Goal: Check status: Check status

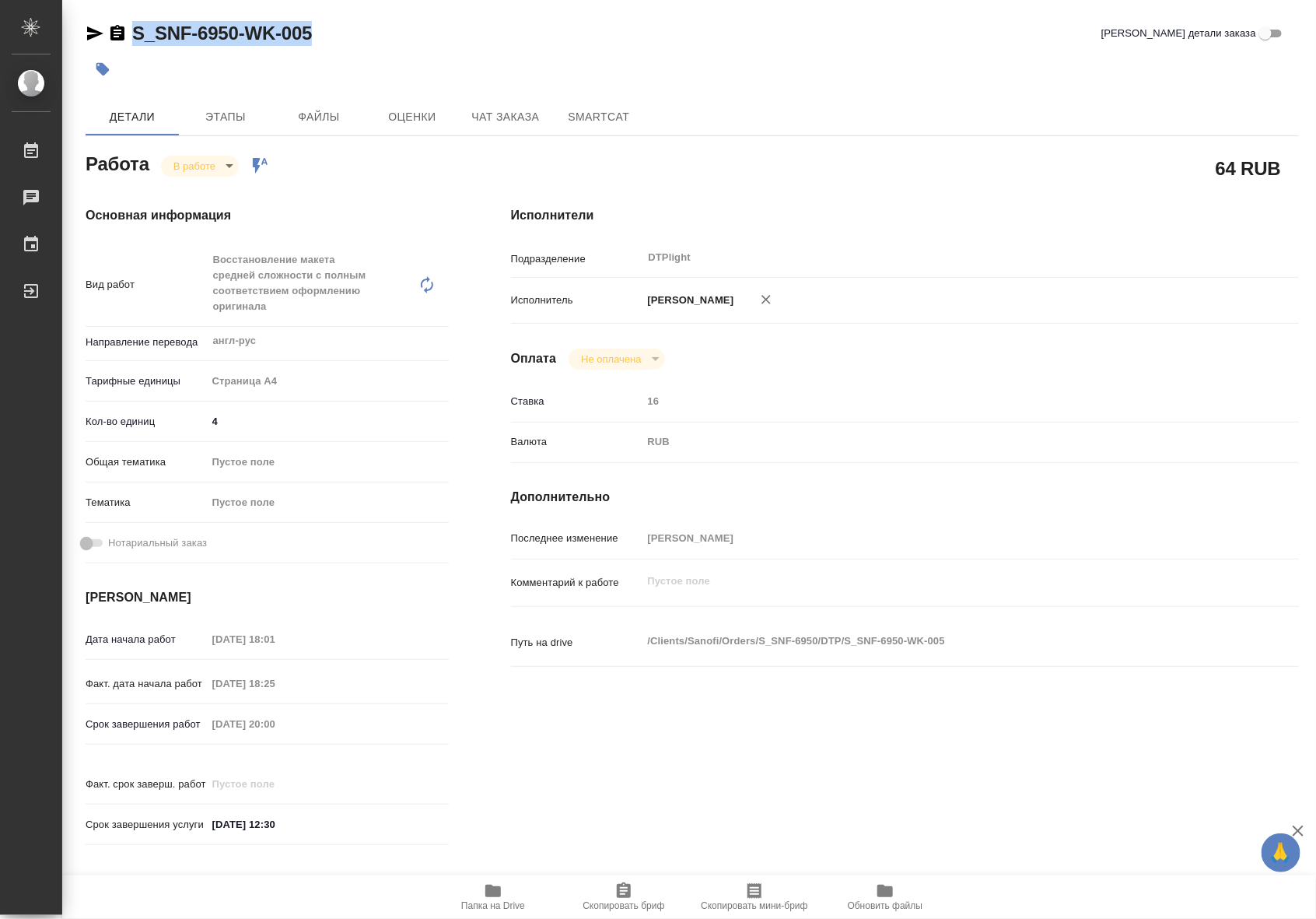
click at [488, 896] on icon "button" at bounding box center [492, 890] width 15 height 12
click at [210, 166] on body "🙏 .cls-1 fill:#fff; AWATERA Riianova Anna Работы 0 Чаты График Выйти S_SNF-6950…" at bounding box center [658, 459] width 1316 height 919
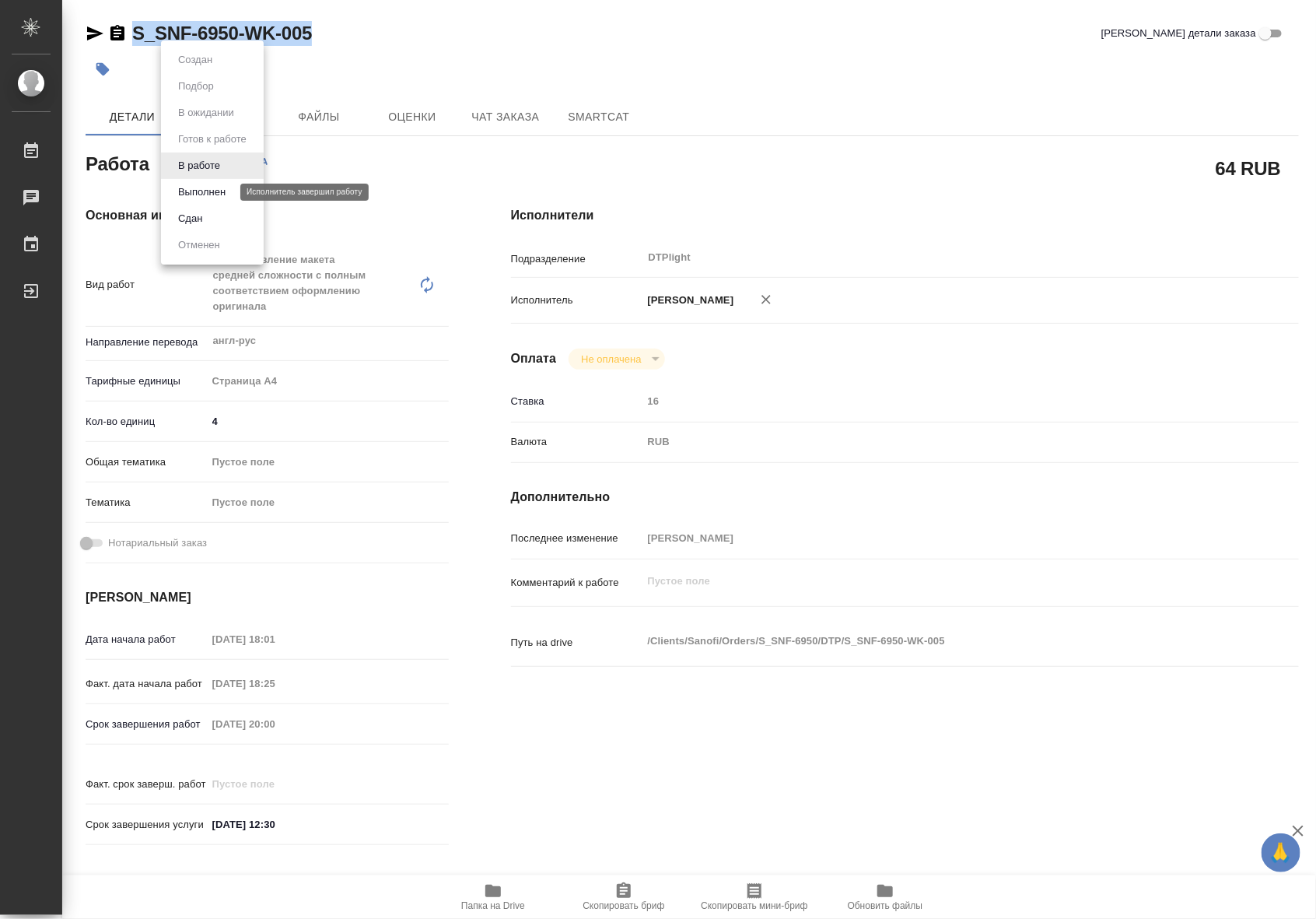
click at [210, 188] on button "Выполнен" at bounding box center [202, 192] width 57 height 17
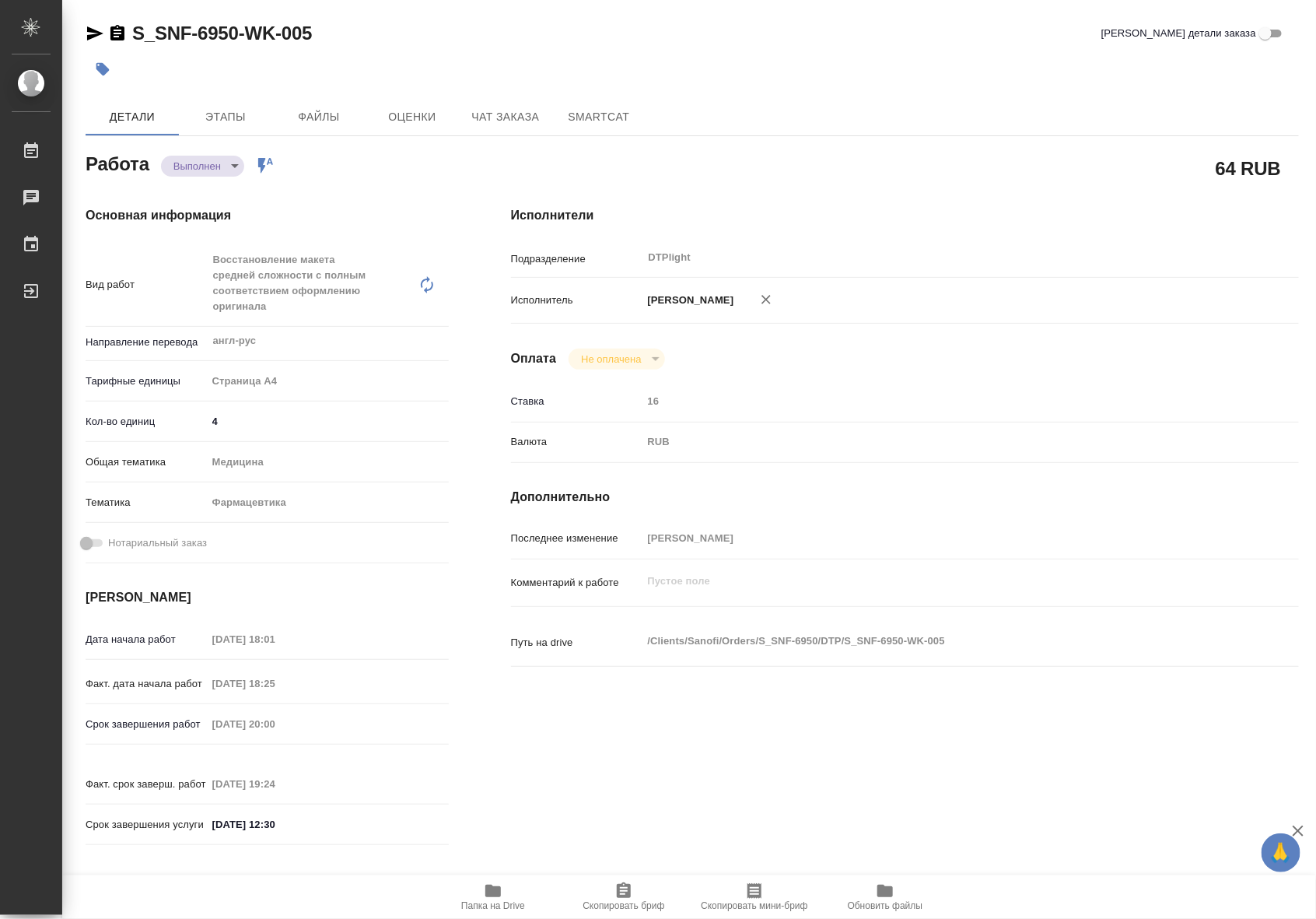
type textarea "x"
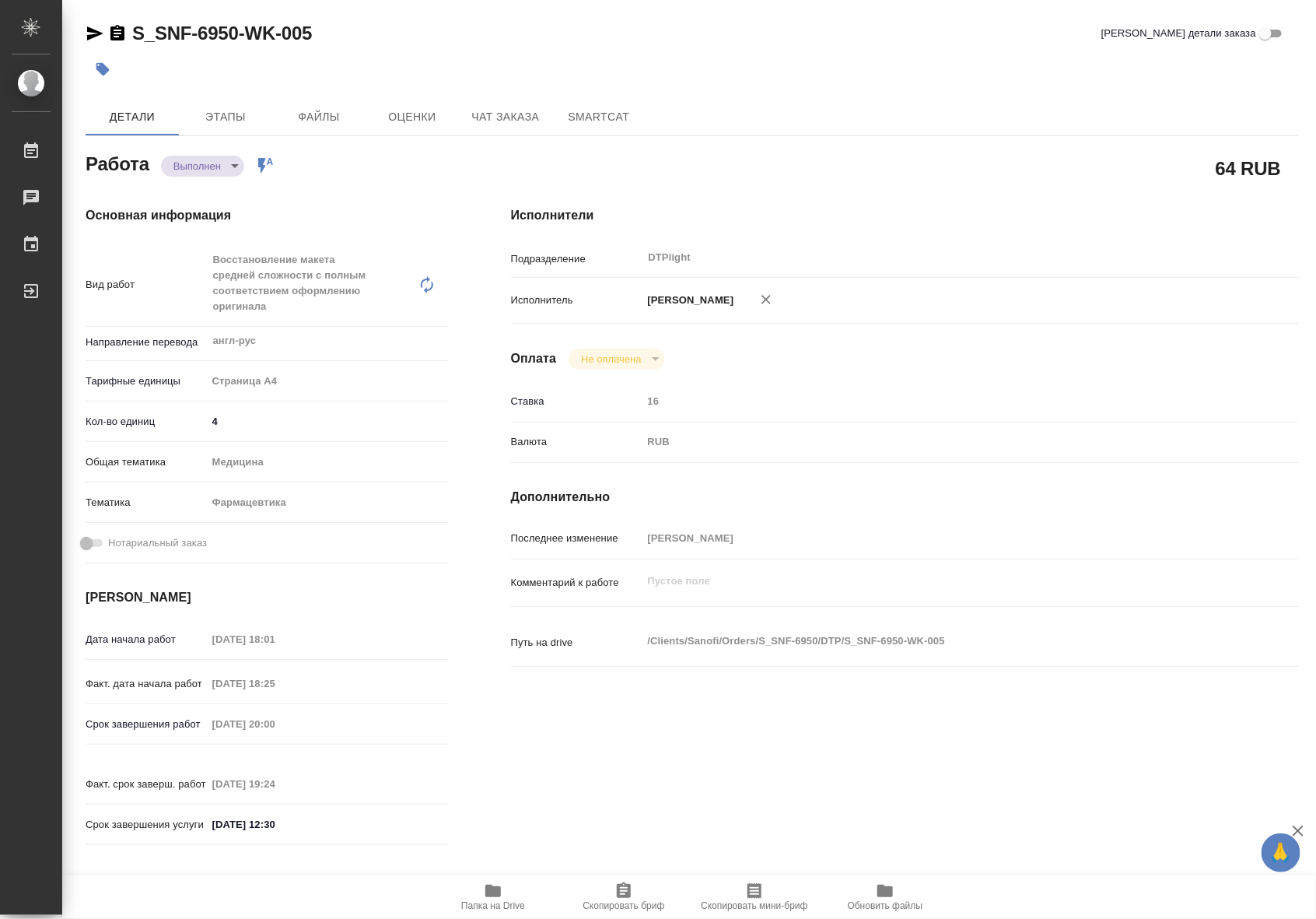
type textarea "x"
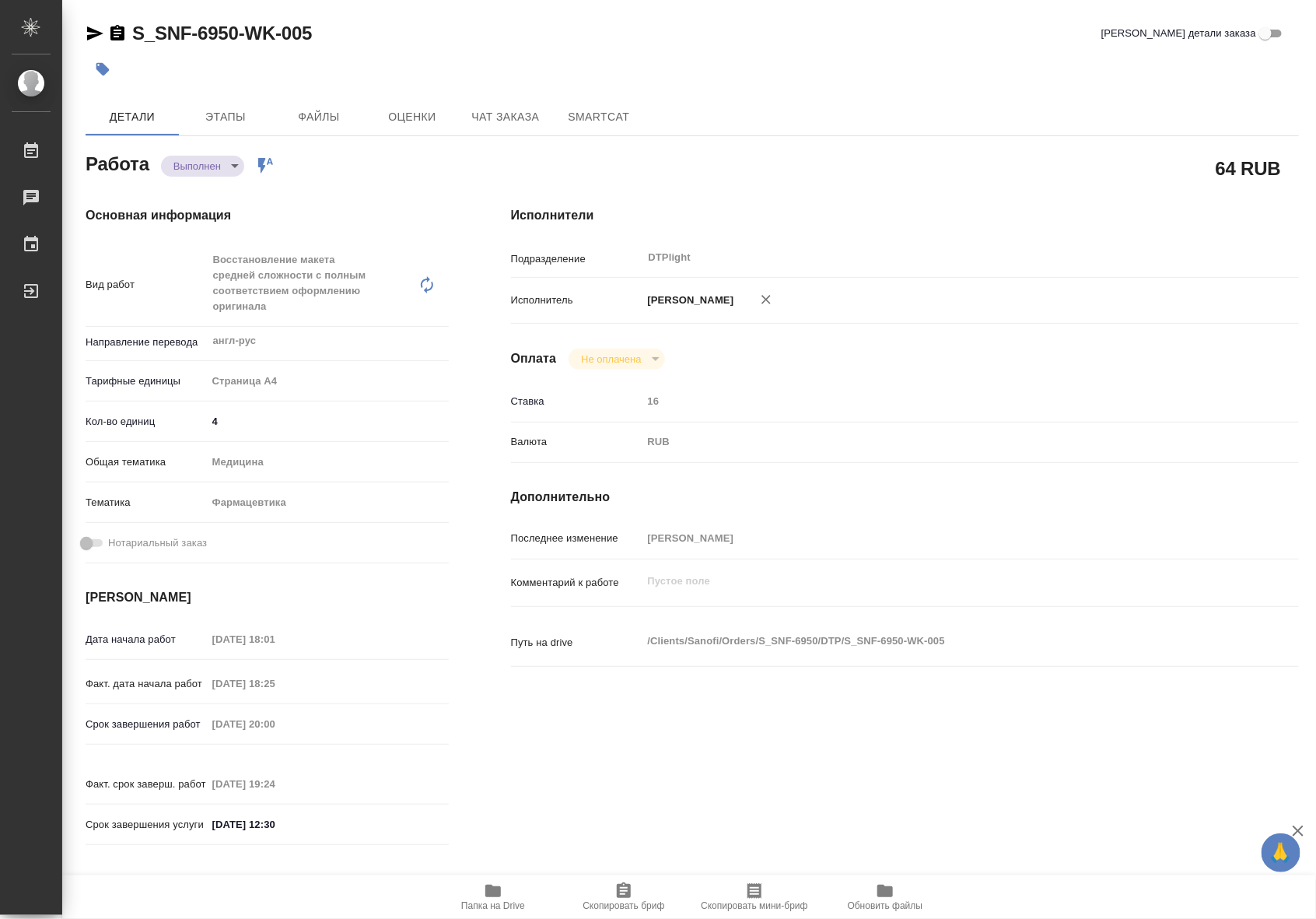
type textarea "x"
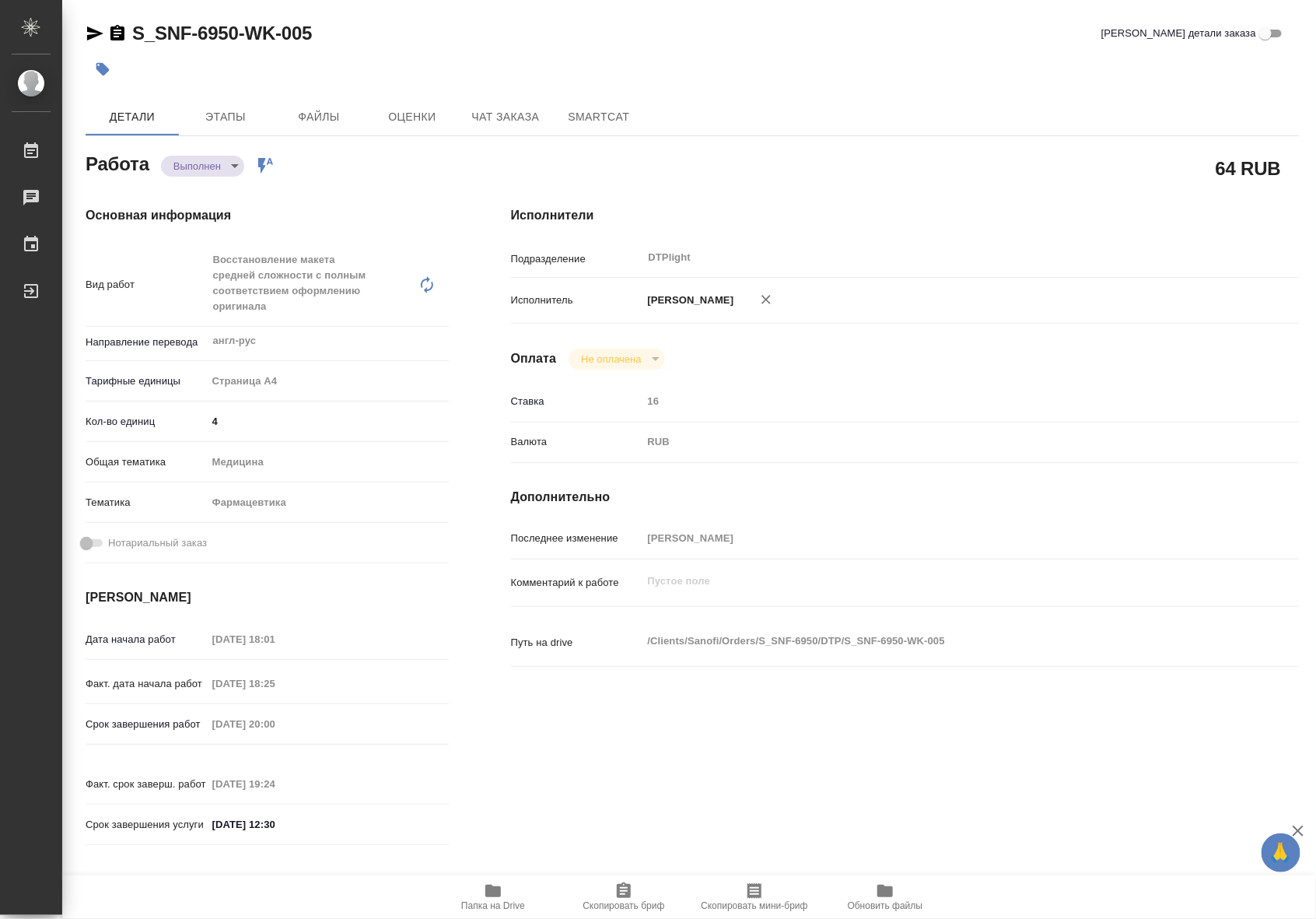
type textarea "x"
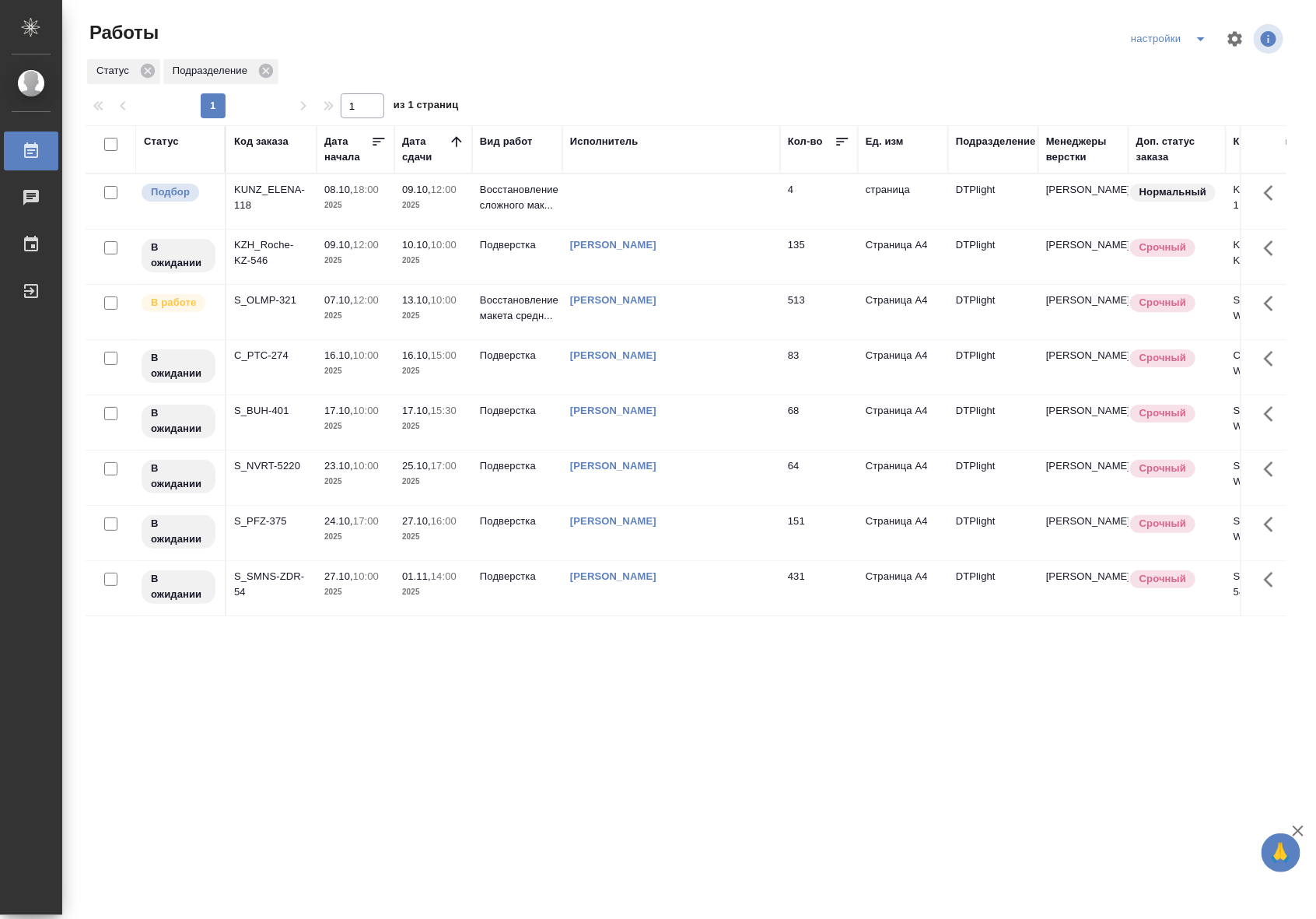
click at [181, 152] on div "Статус" at bounding box center [181, 149] width 73 height 31
click at [168, 146] on div "Статус" at bounding box center [161, 141] width 35 height 15
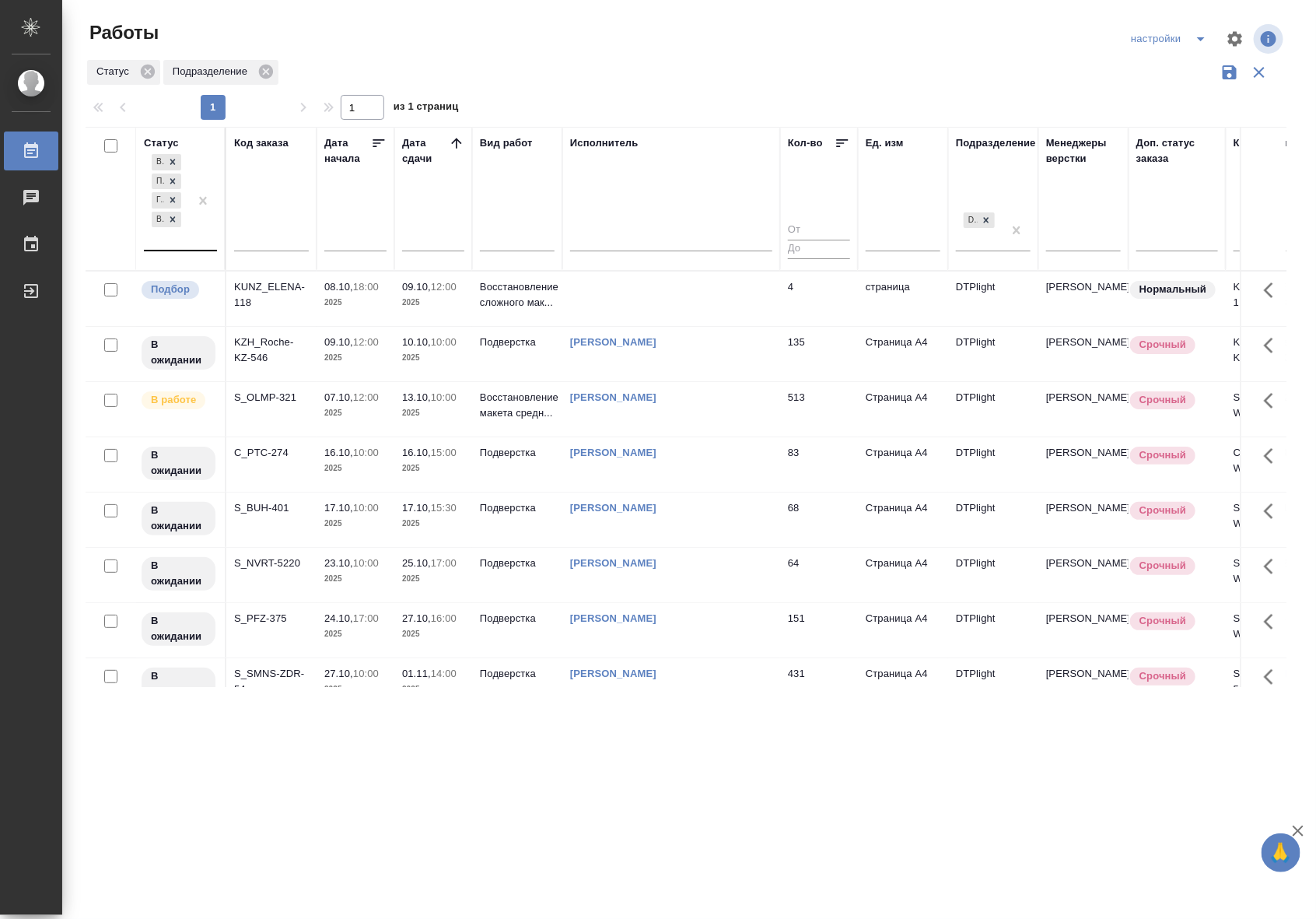
click at [187, 239] on div "В ожидании Подбор Готов к работе В работе" at bounding box center [167, 200] width 45 height 99
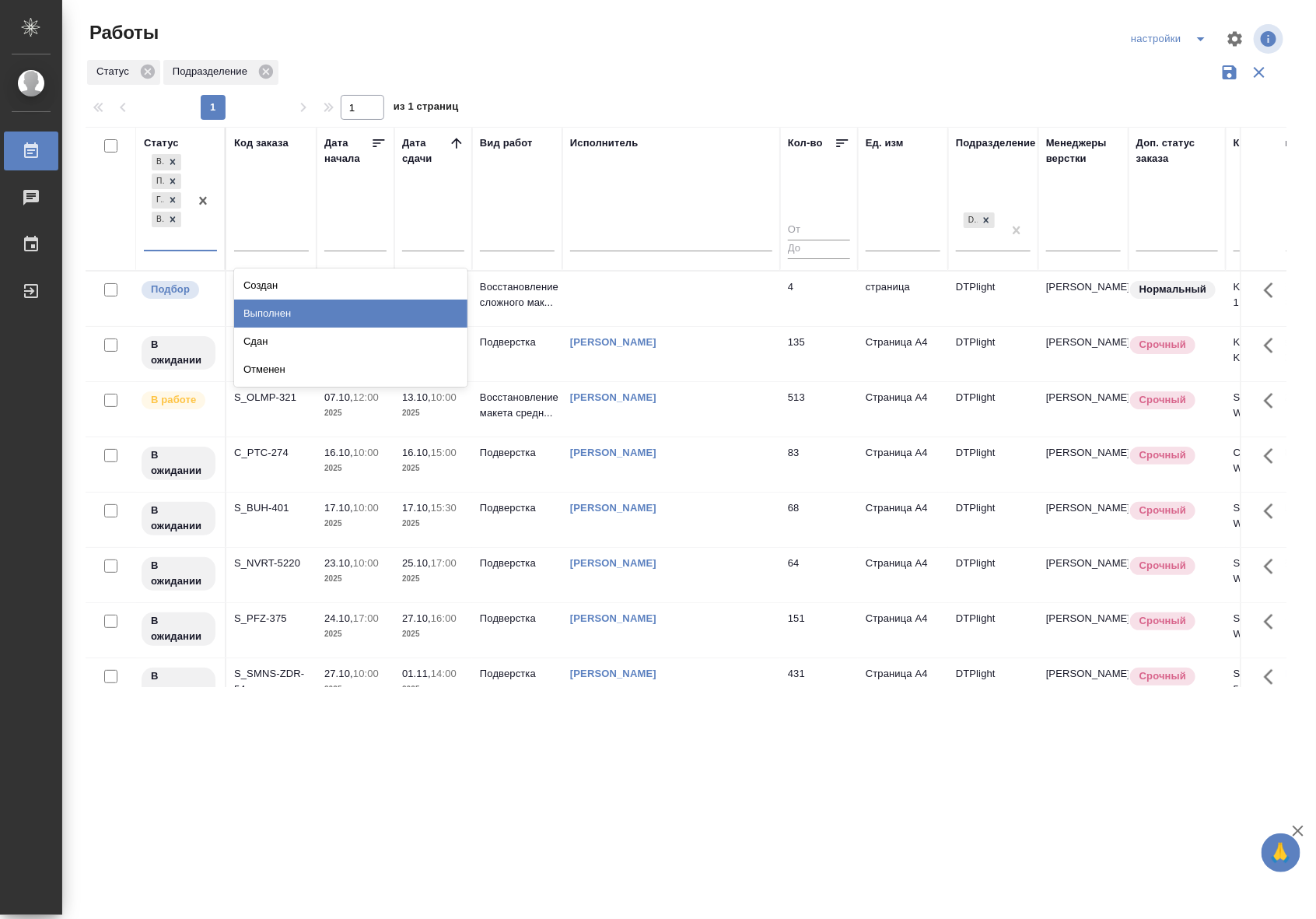
click at [263, 309] on div "Выполнен" at bounding box center [351, 313] width 233 height 28
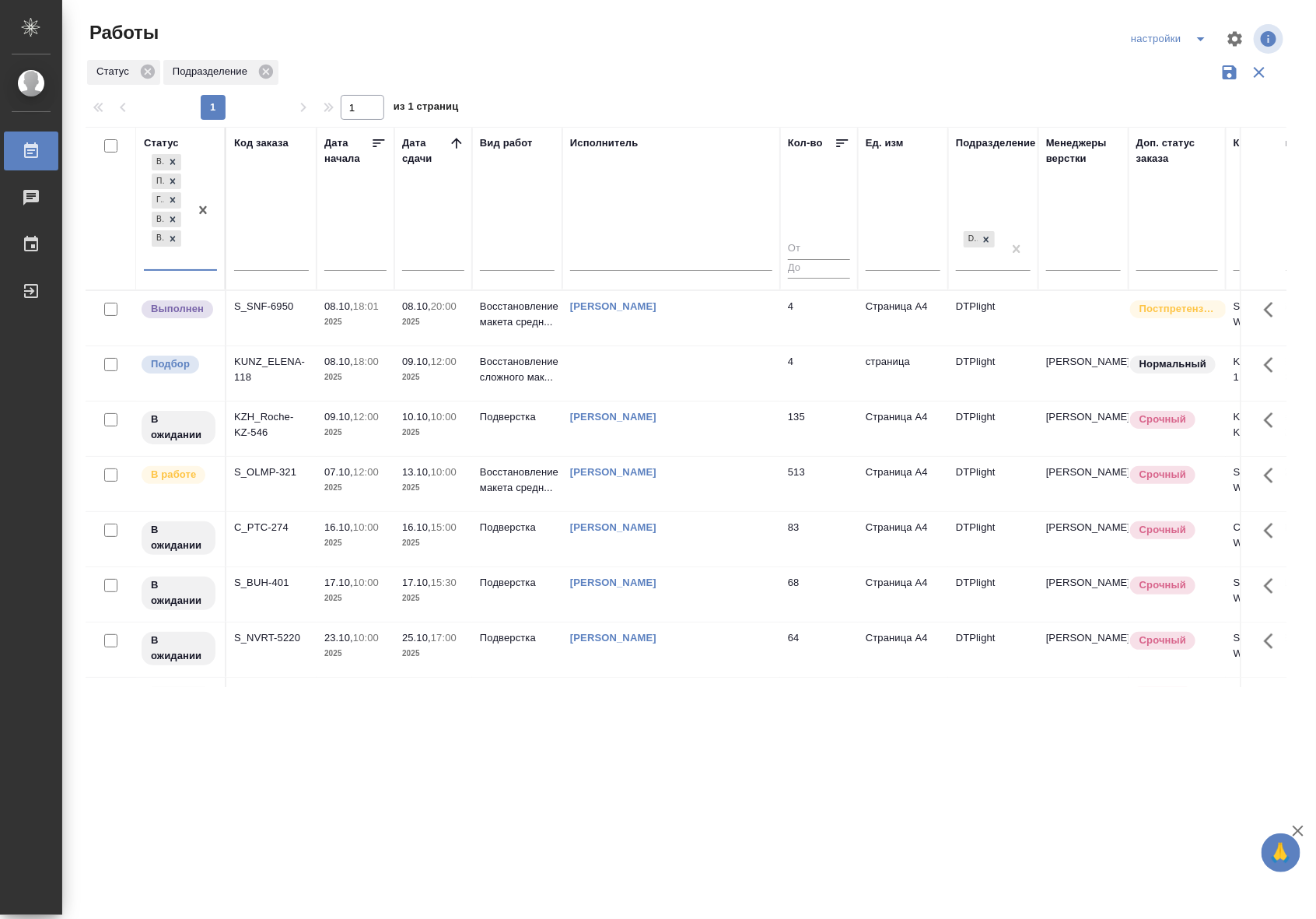
click at [164, 261] on div "В ожидании Подбор Готов к работе В работе Выполнен" at bounding box center [167, 210] width 45 height 118
click at [272, 333] on div "Сдан" at bounding box center [351, 333] width 233 height 28
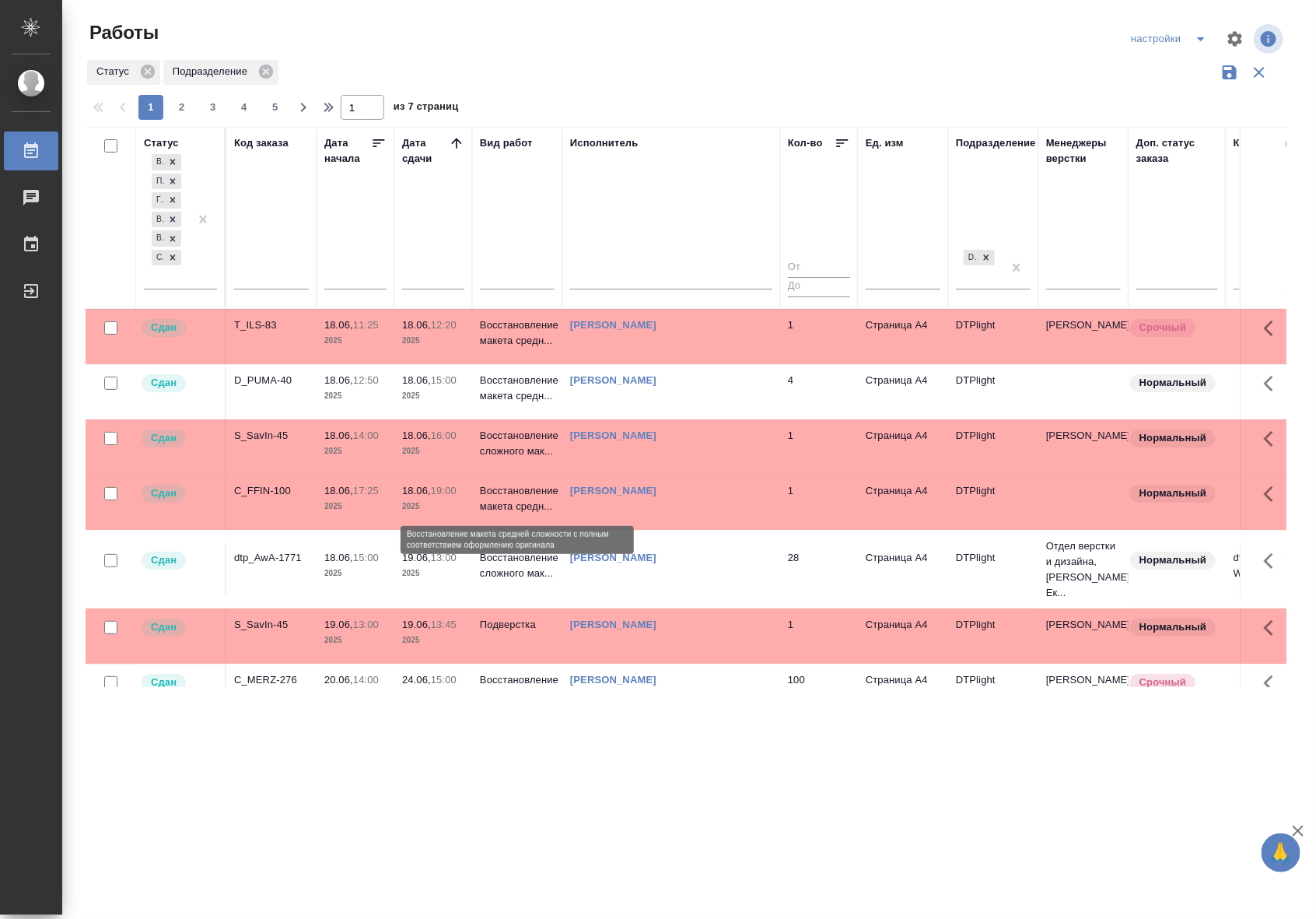
click at [484, 499] on p "Восстановление макета средн..." at bounding box center [517, 499] width 75 height 31
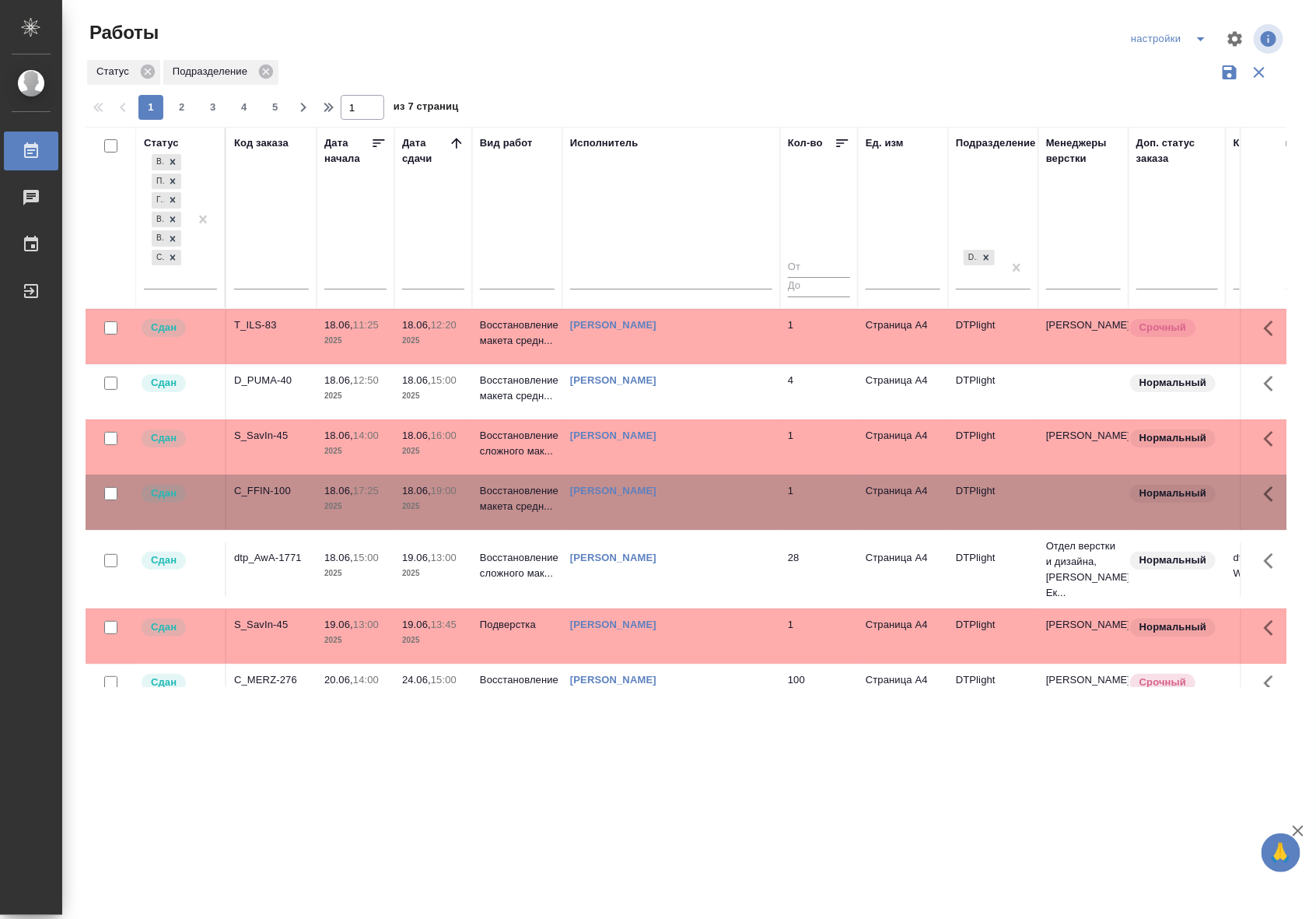
click at [454, 146] on icon at bounding box center [456, 143] width 15 height 15
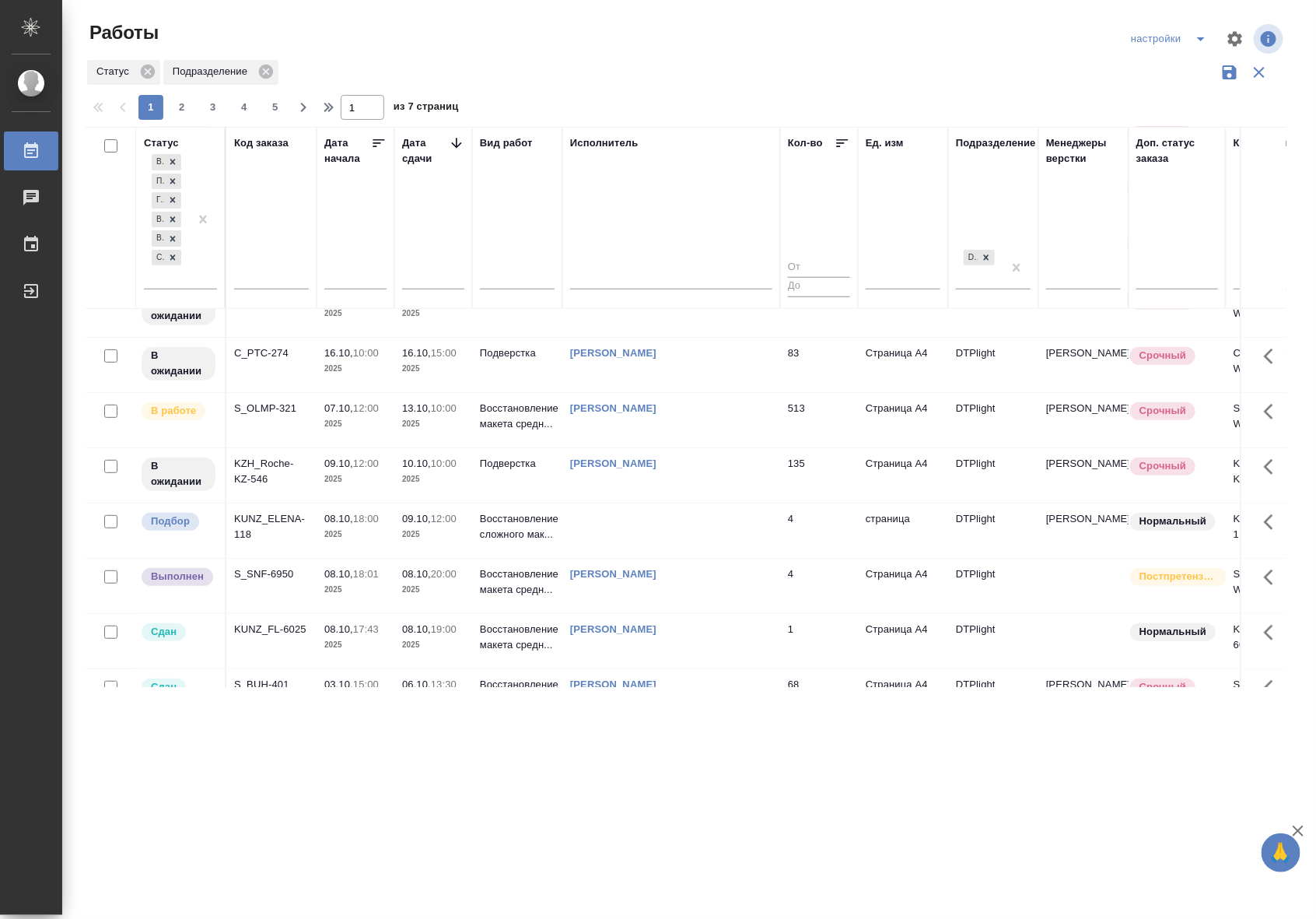
scroll to position [227, 0]
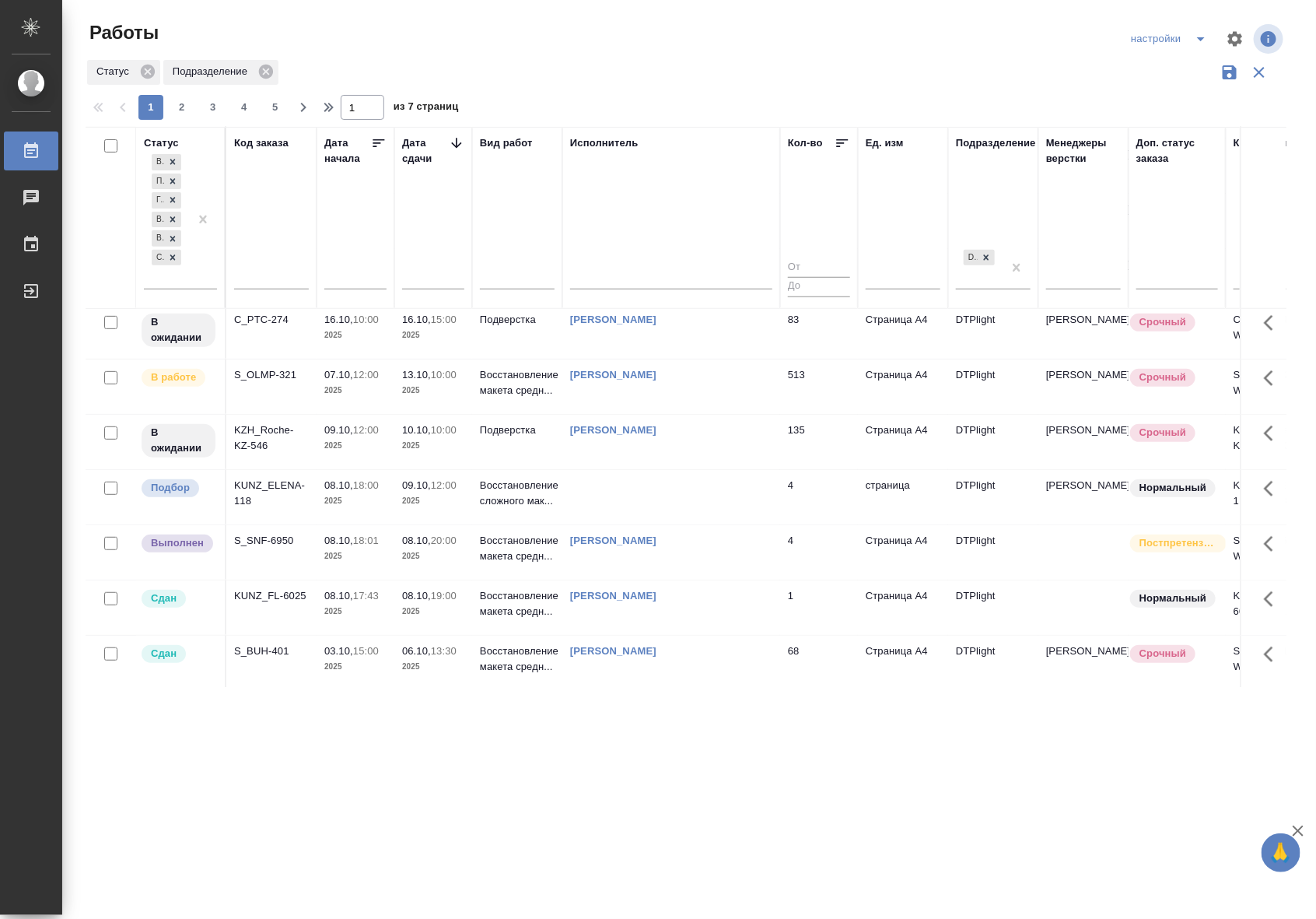
click at [437, 611] on p "2025" at bounding box center [433, 611] width 62 height 15
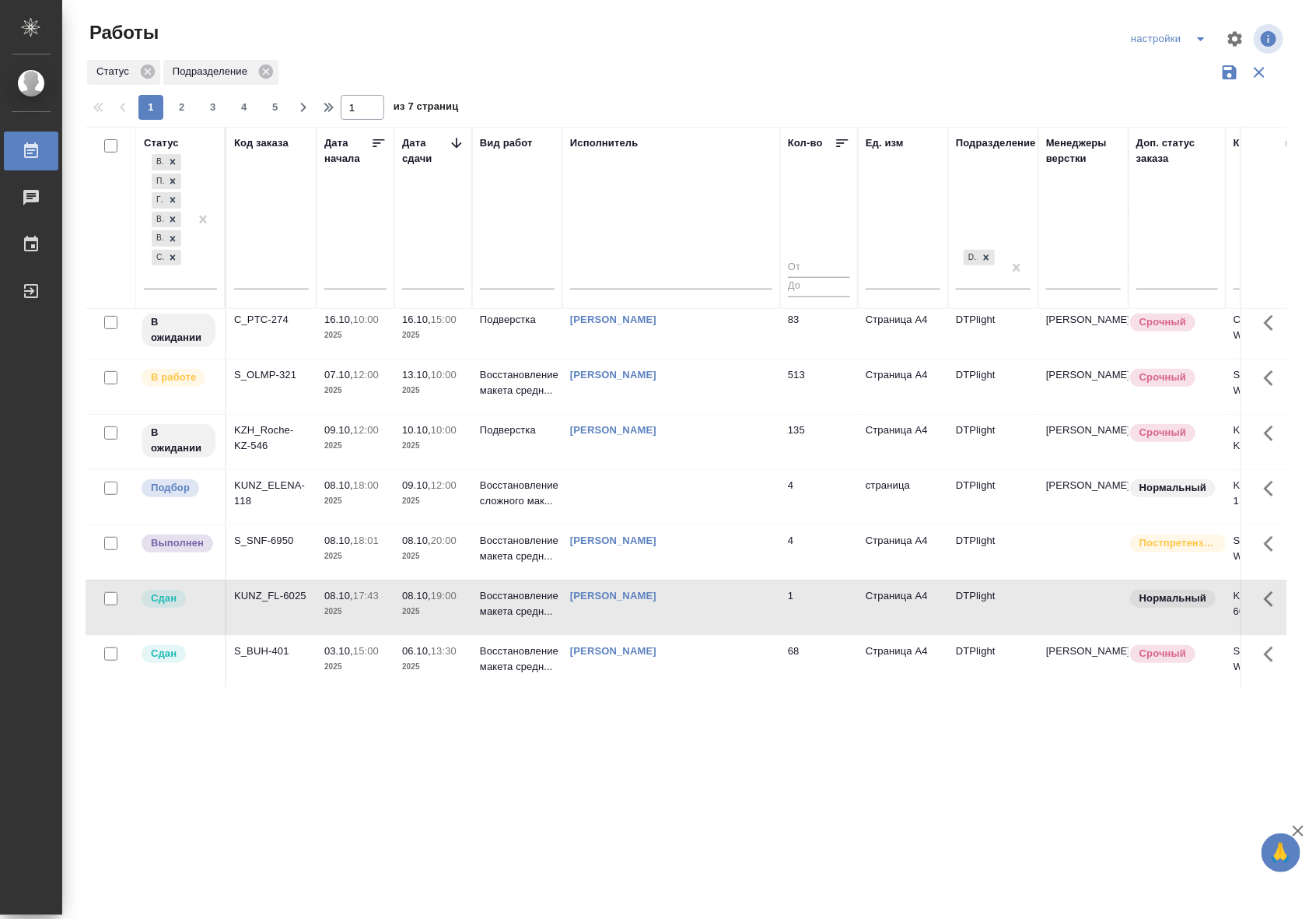
click at [353, 542] on p "08.10," at bounding box center [339, 540] width 29 height 11
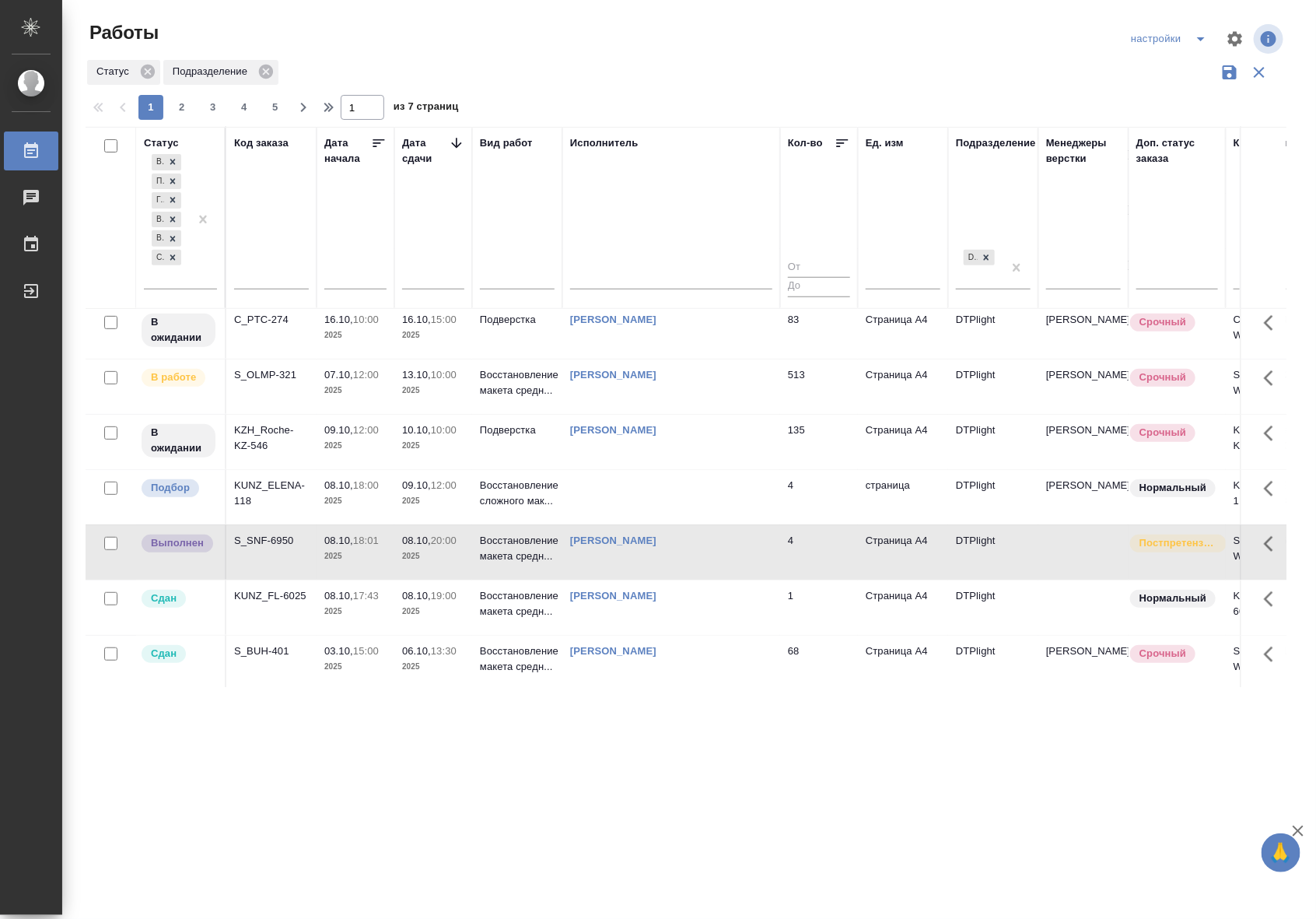
click at [353, 542] on p "08.10," at bounding box center [339, 540] width 29 height 11
click at [601, 561] on td "[PERSON_NAME]" at bounding box center [671, 551] width 218 height 54
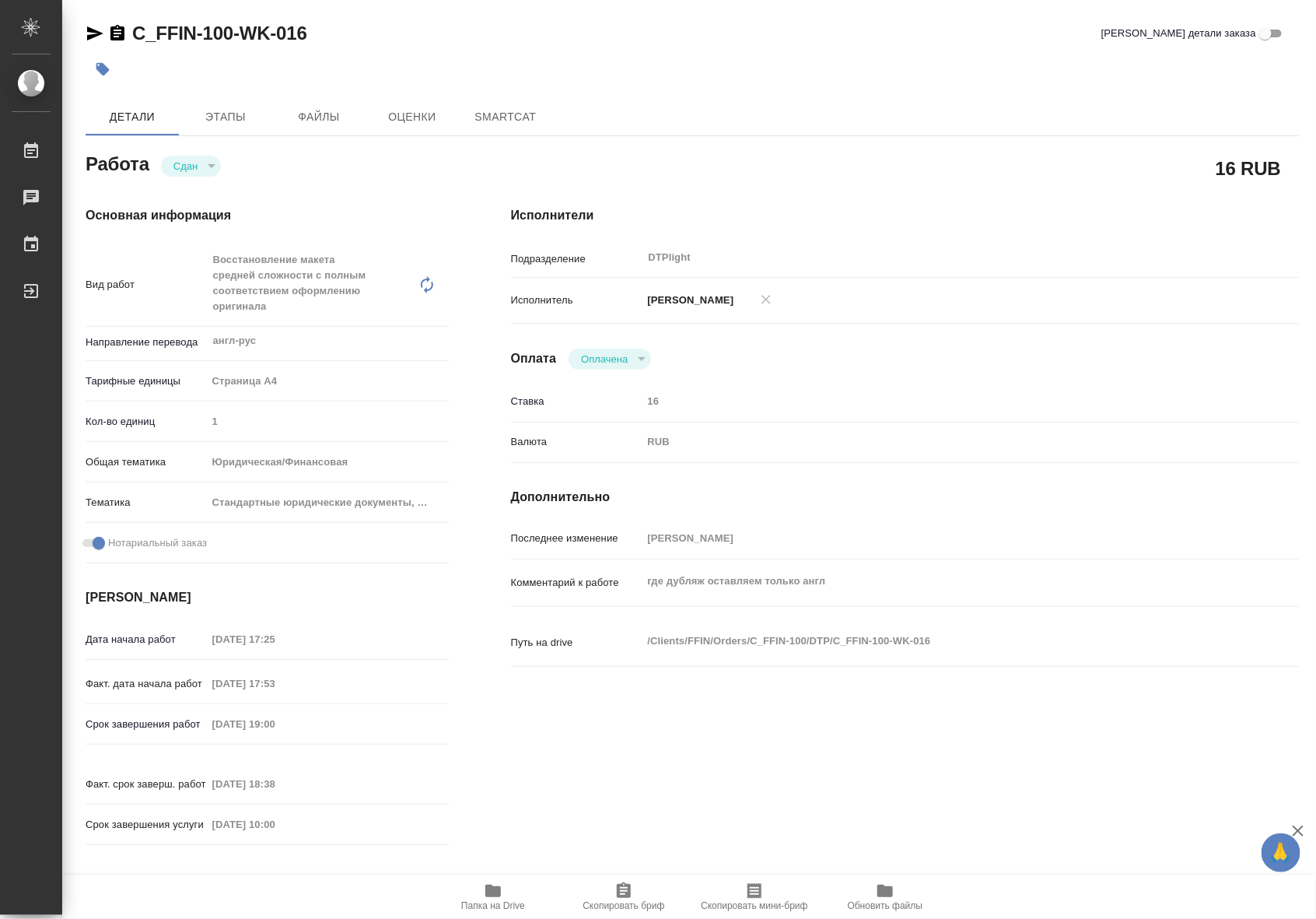
type textarea "x"
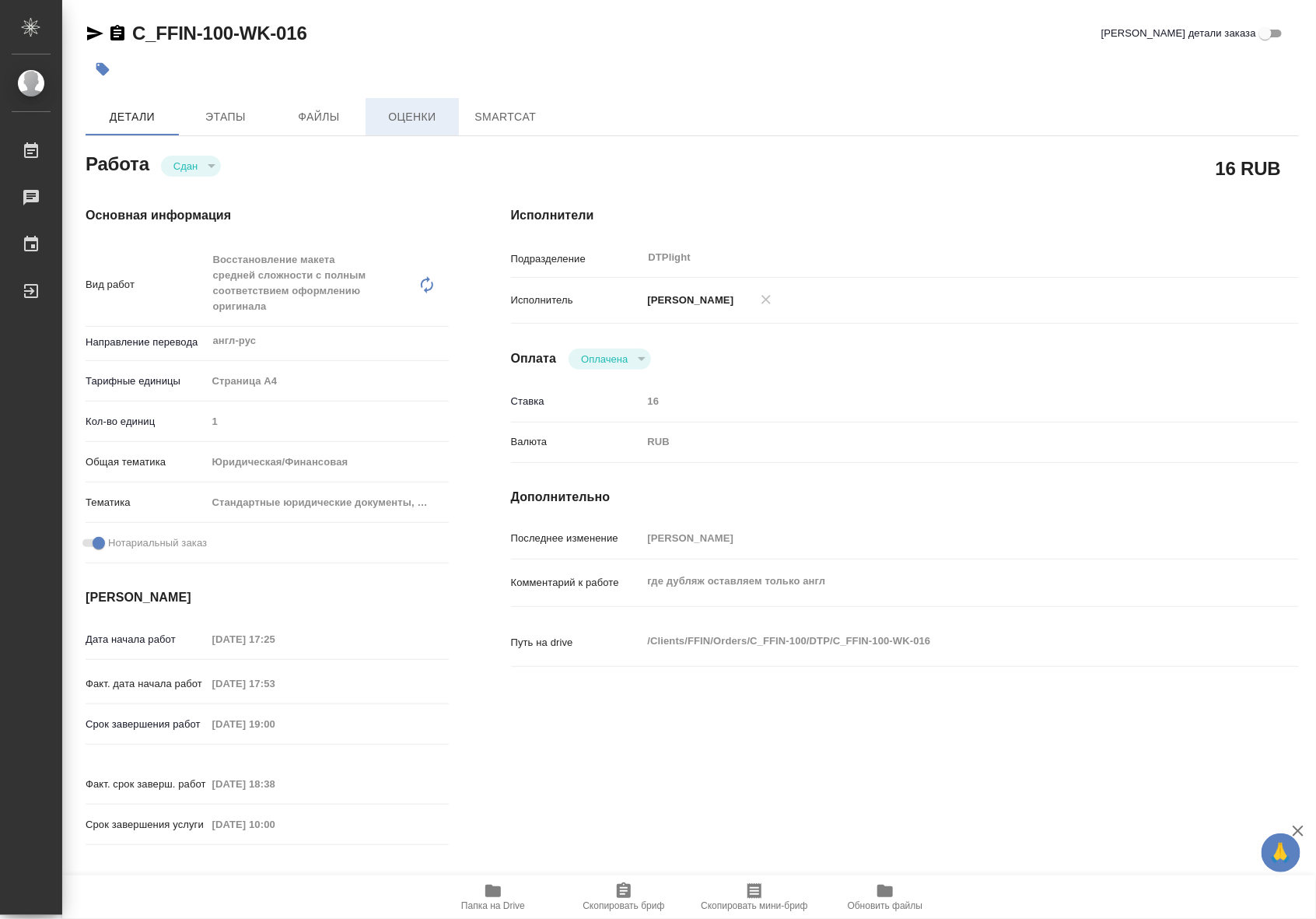
type textarea "x"
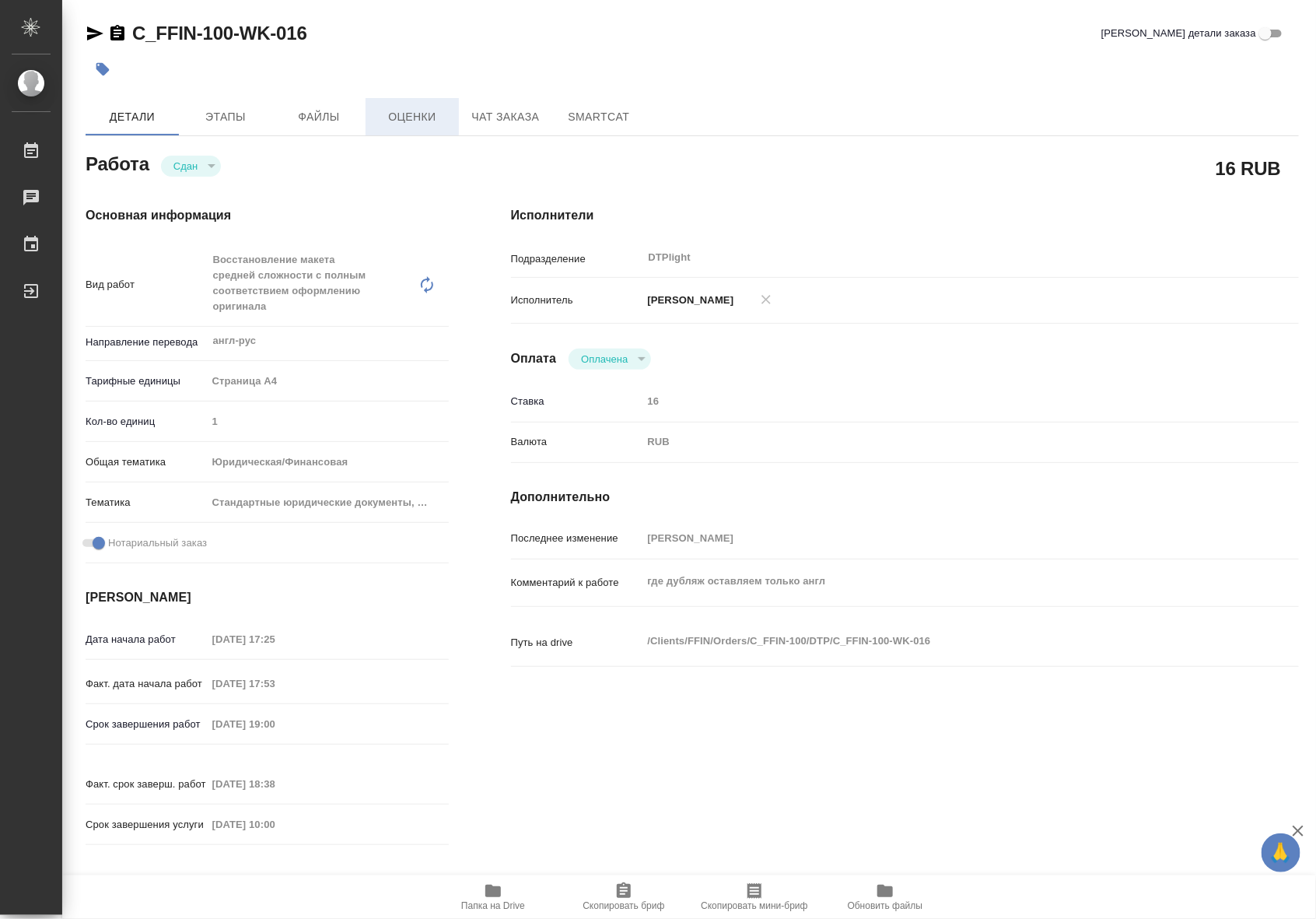
click at [415, 105] on button "Оценки" at bounding box center [412, 117] width 93 height 37
type textarea "x"
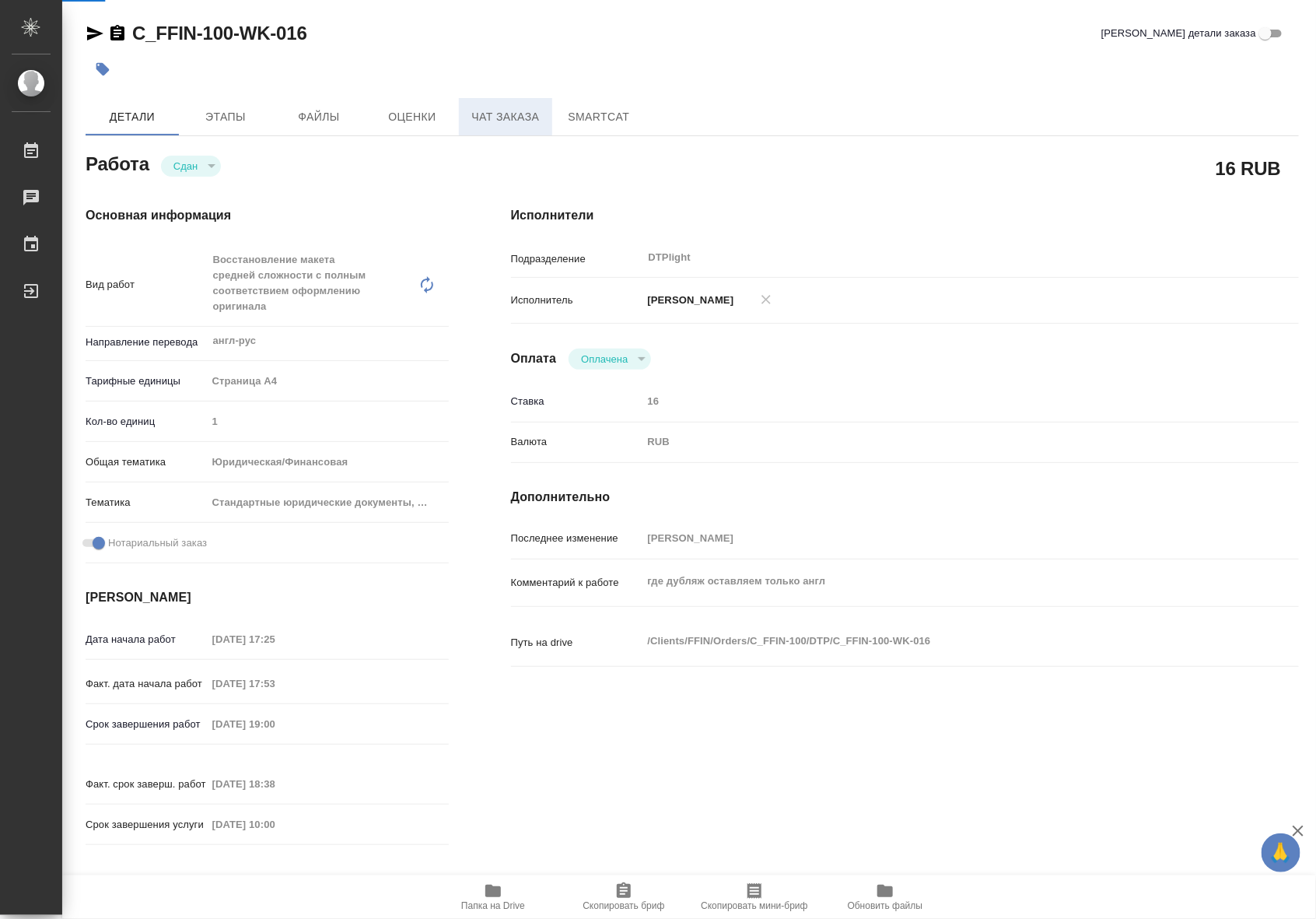
type textarea "x"
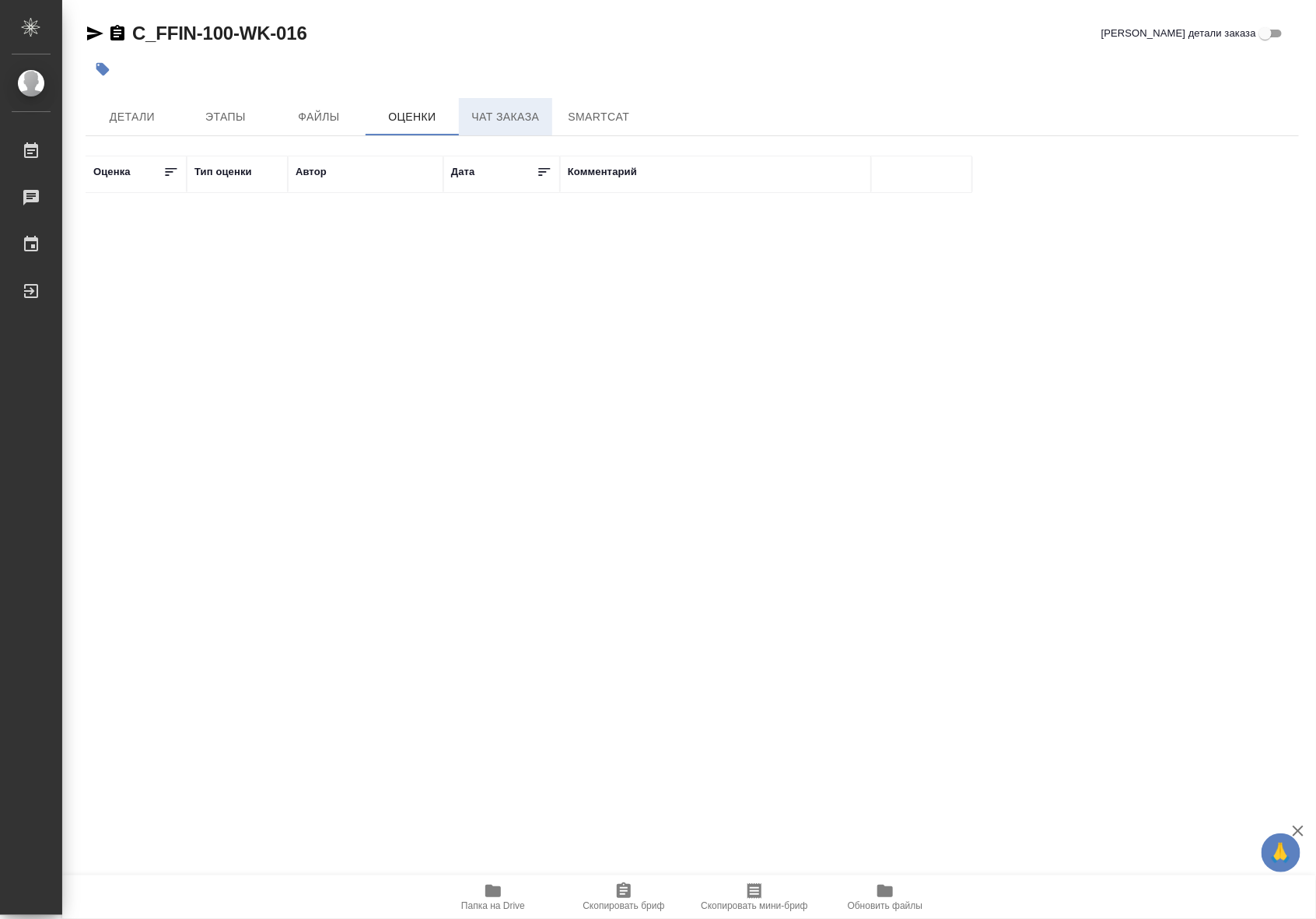
click at [526, 119] on span "Чат заказа" at bounding box center [505, 117] width 75 height 19
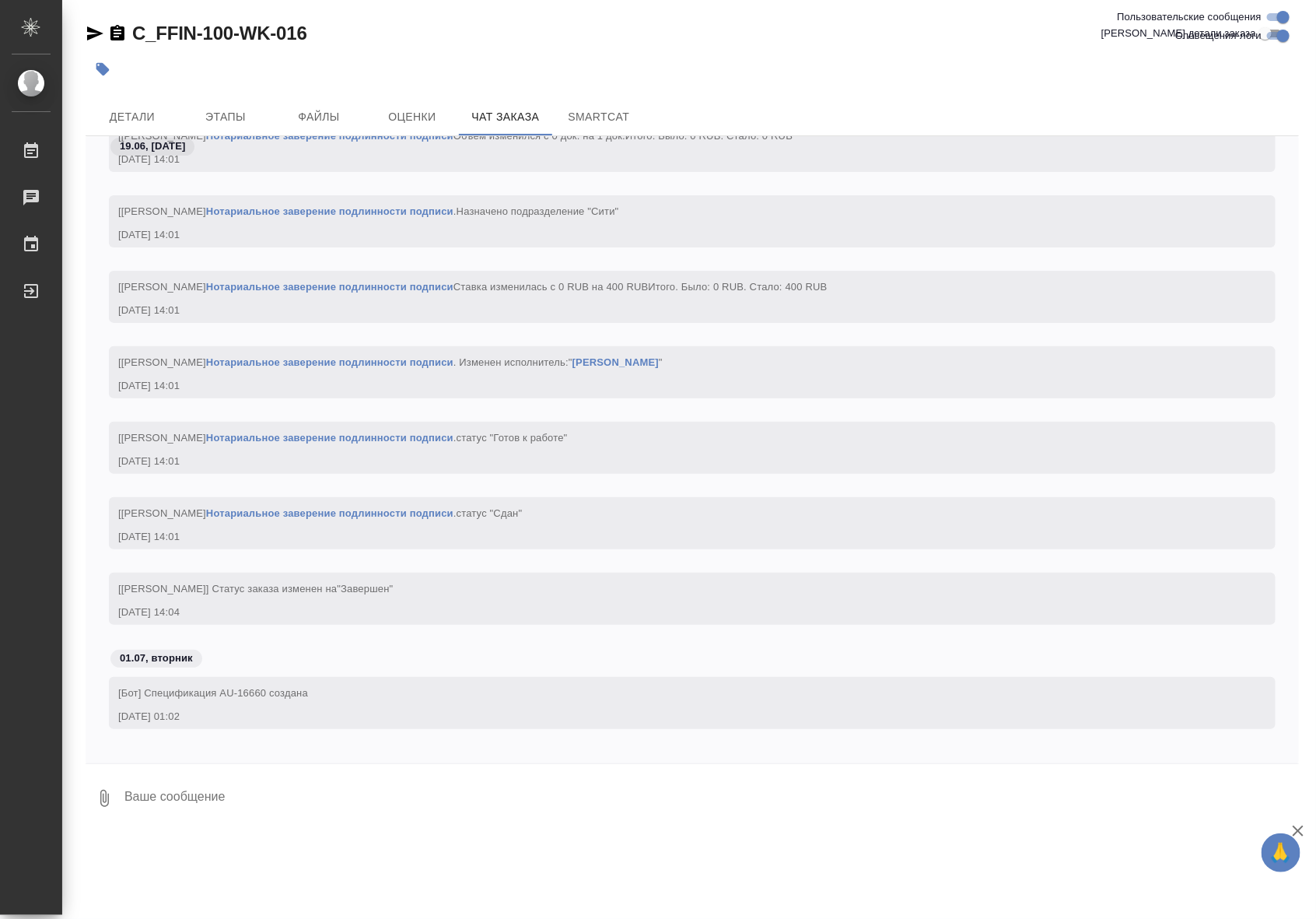
scroll to position [5143, 0]
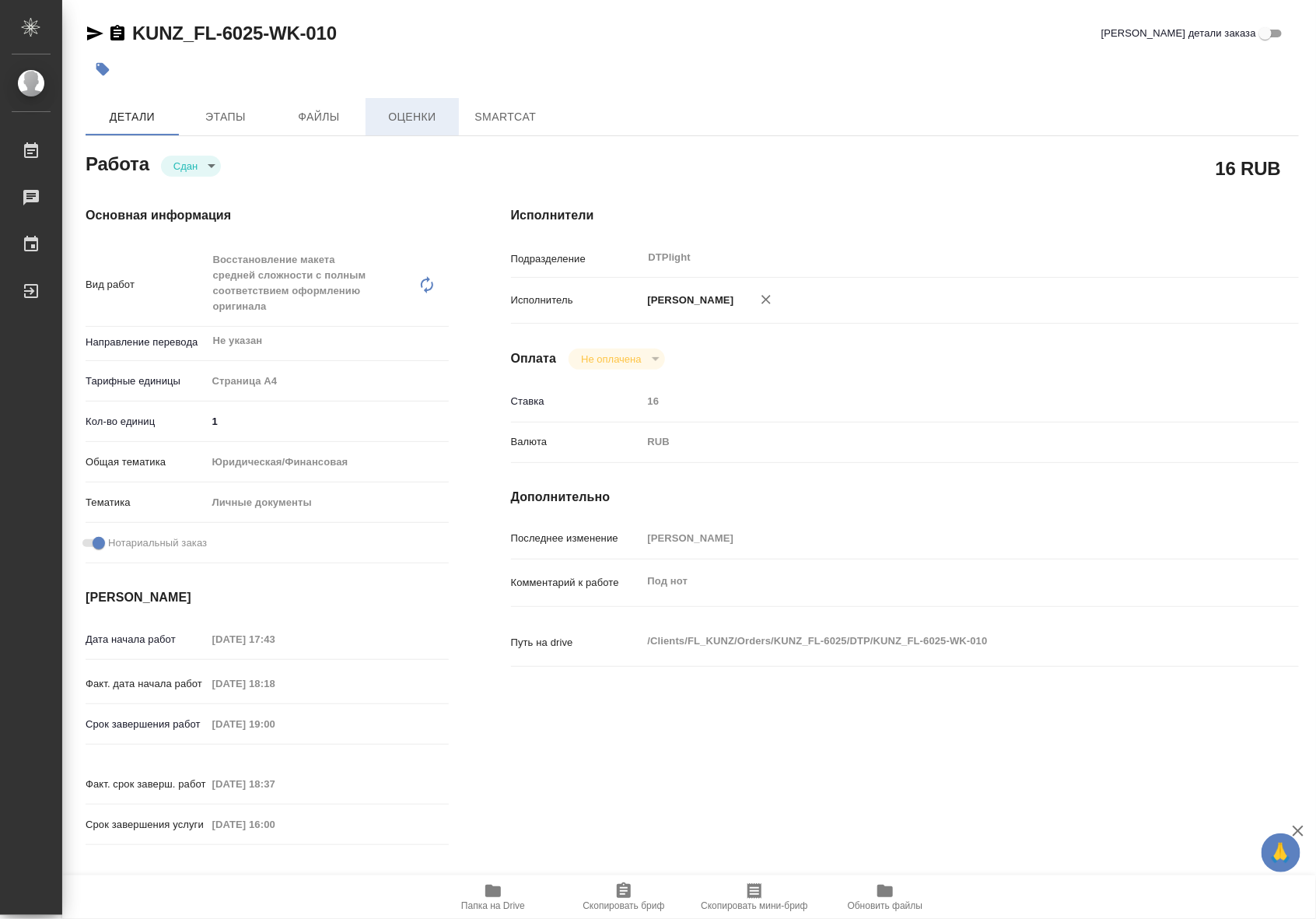
type textarea "x"
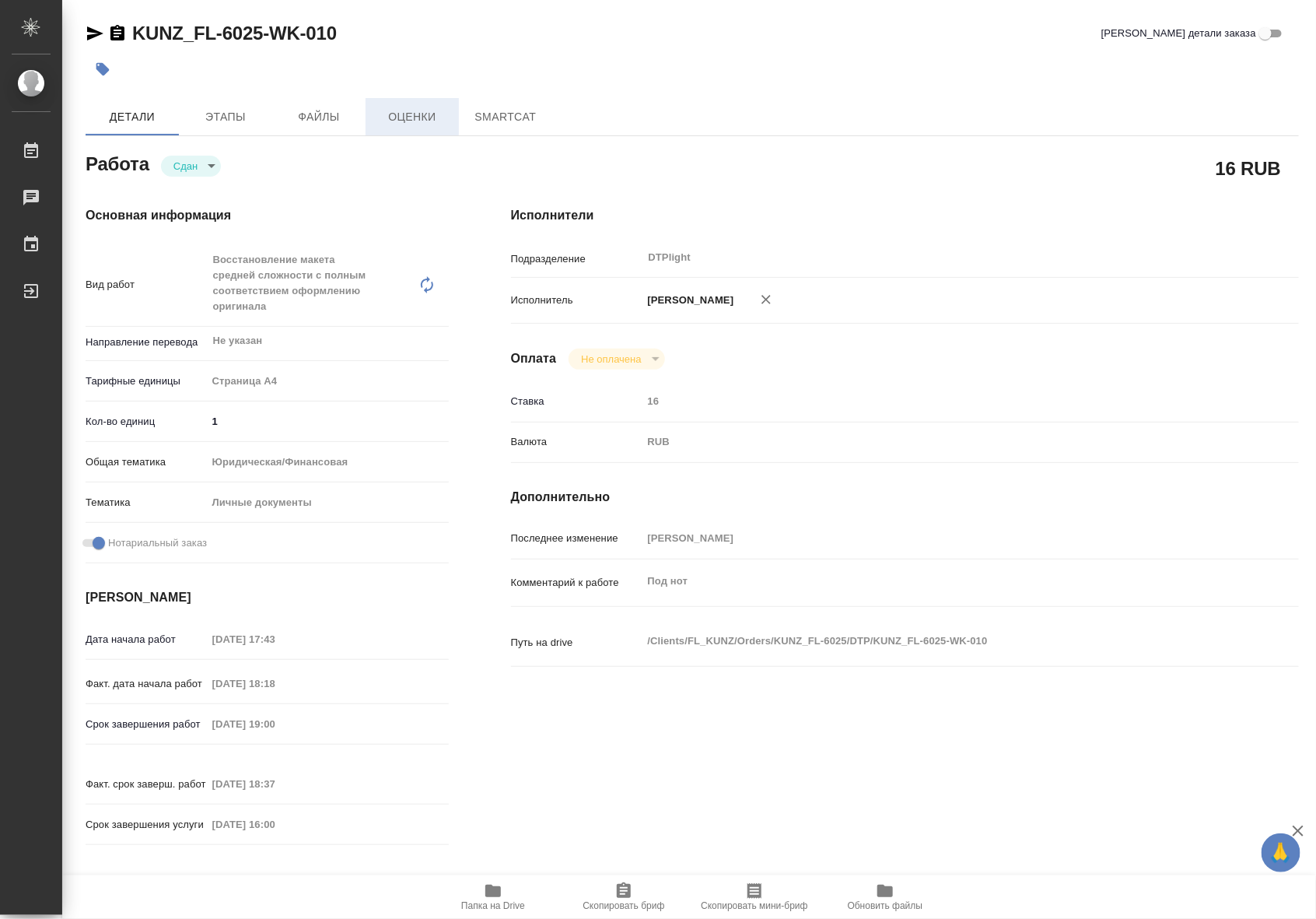
type textarea "x"
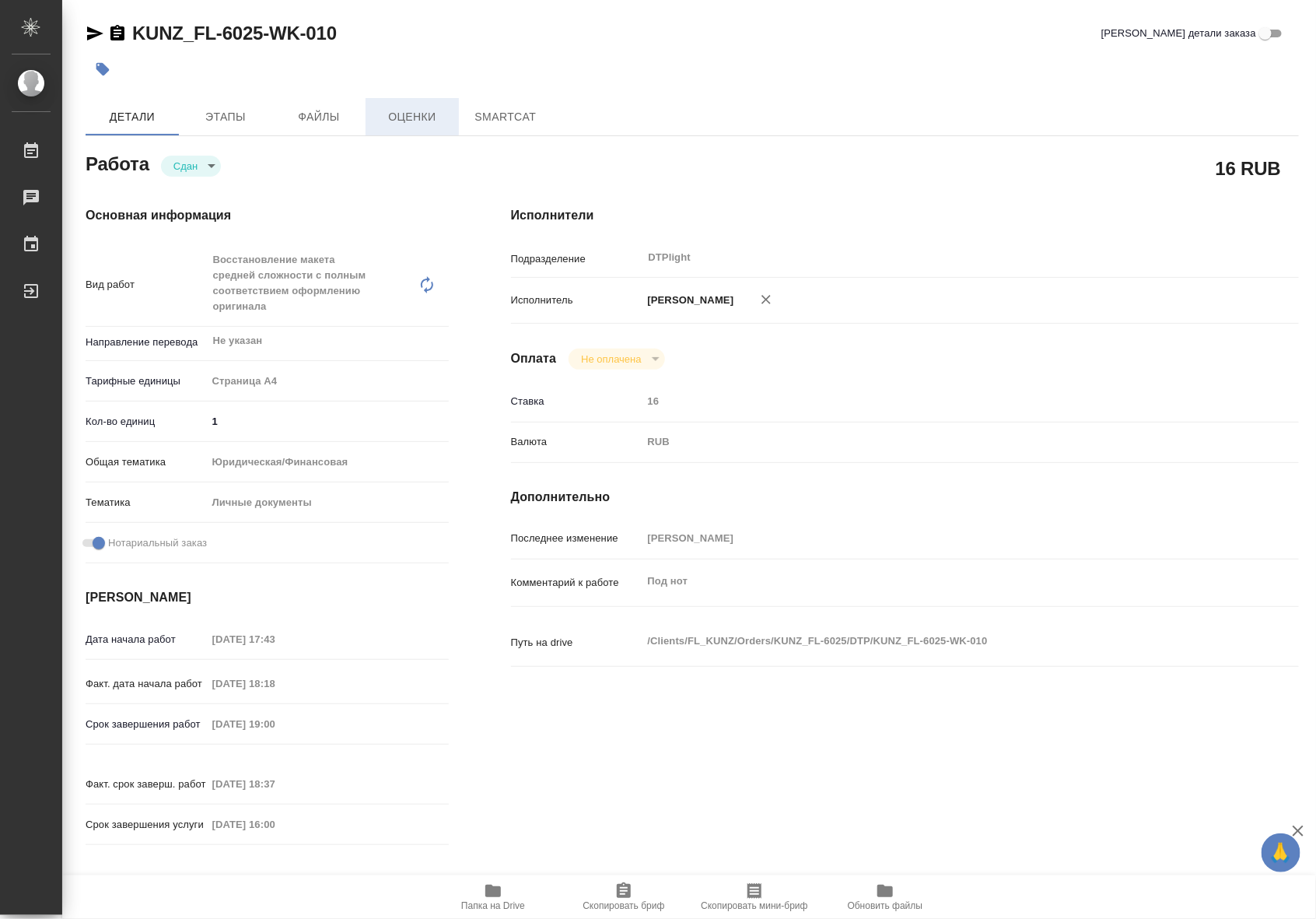
type textarea "x"
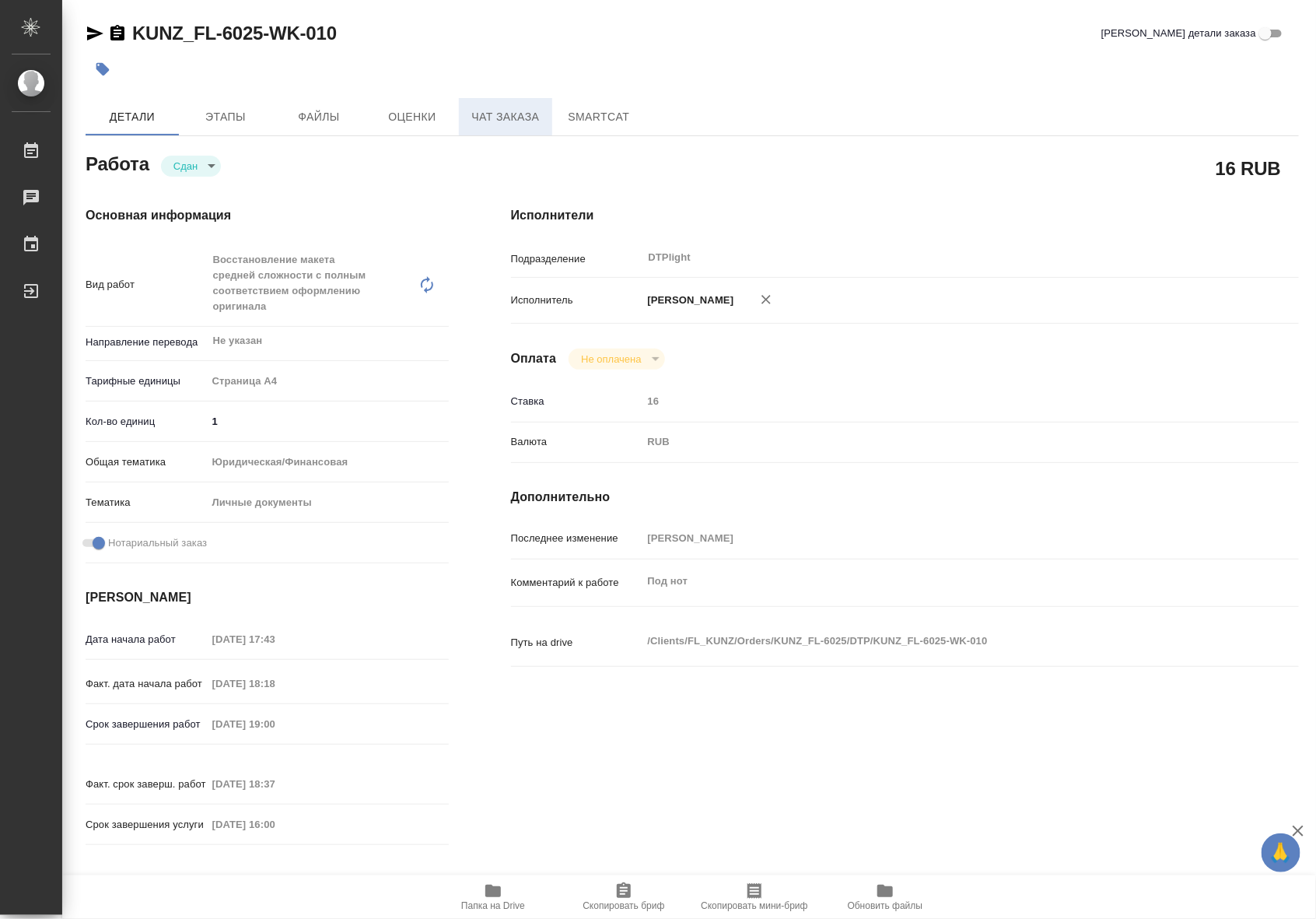
click at [471, 121] on span "Чат заказа" at bounding box center [505, 117] width 75 height 19
type textarea "x"
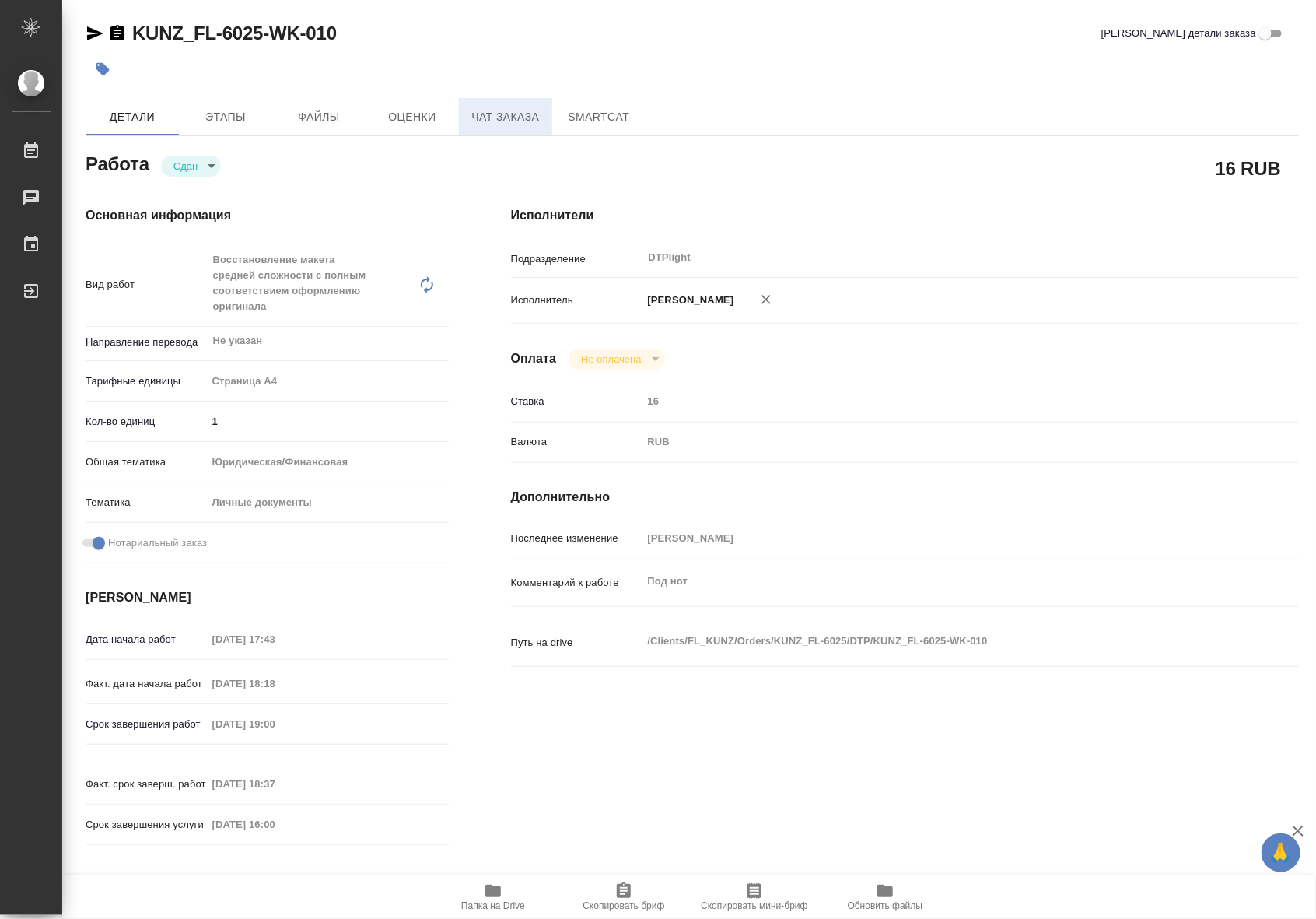
type textarea "x"
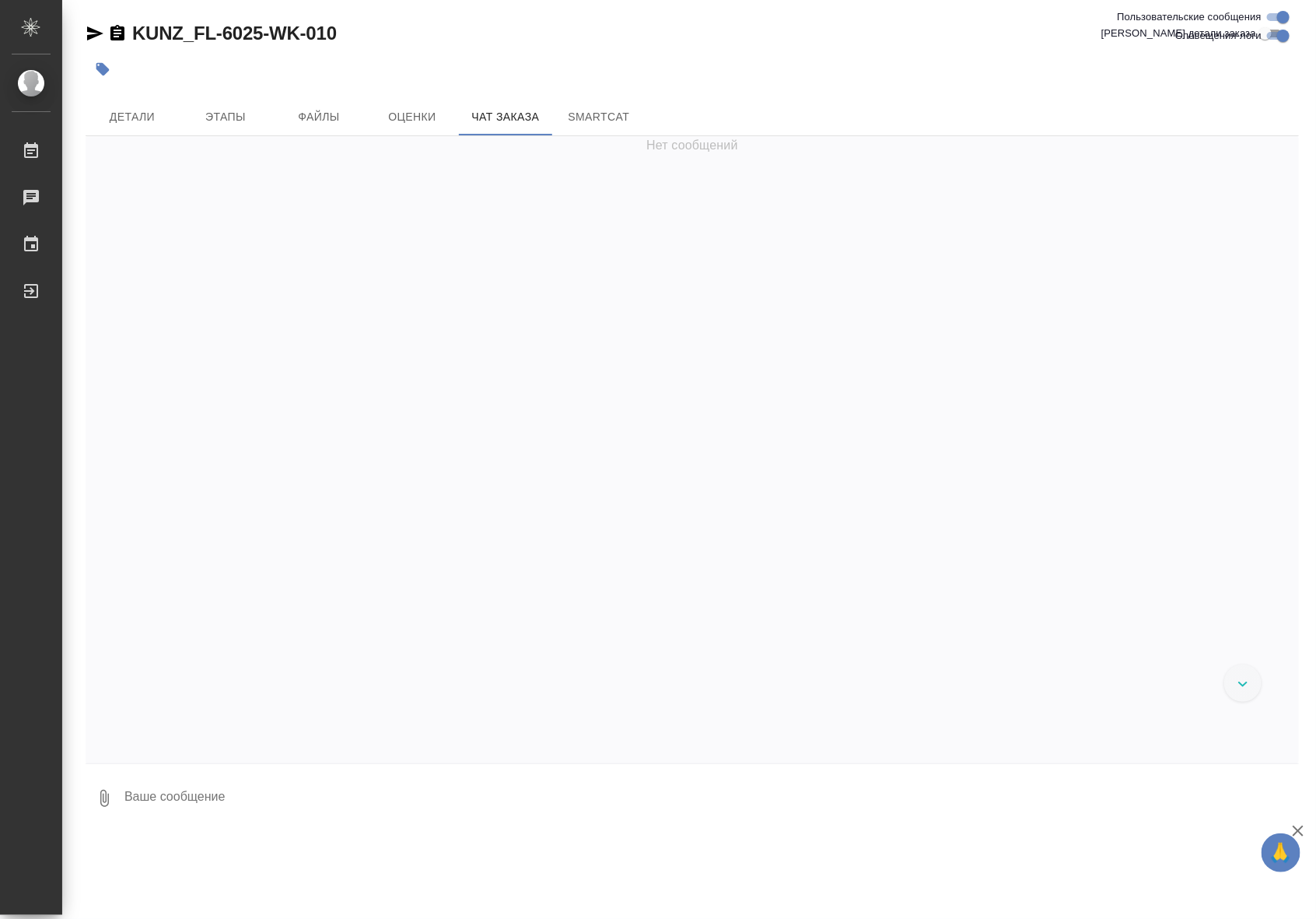
scroll to position [1855, 0]
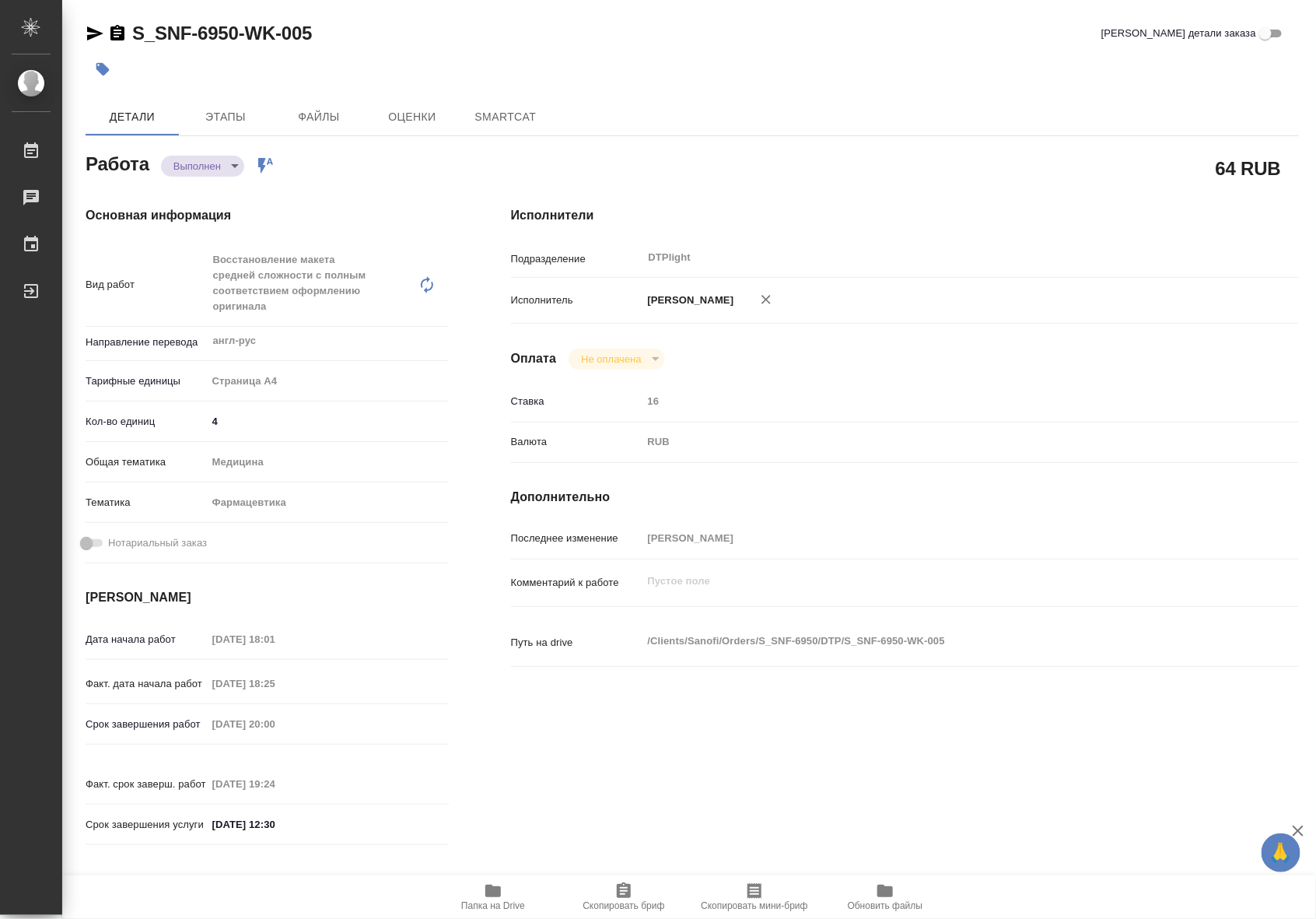
type textarea "x"
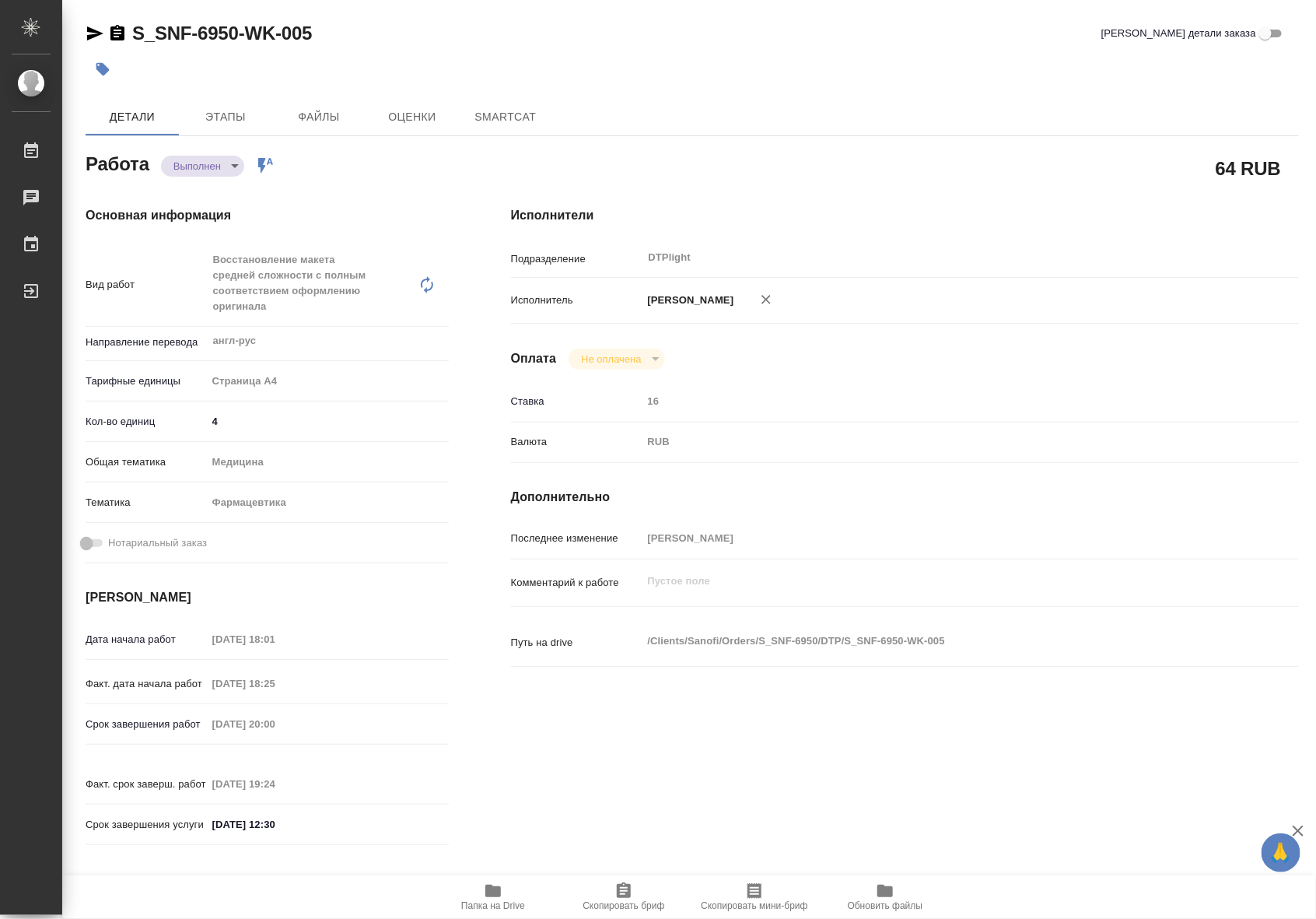
type textarea "x"
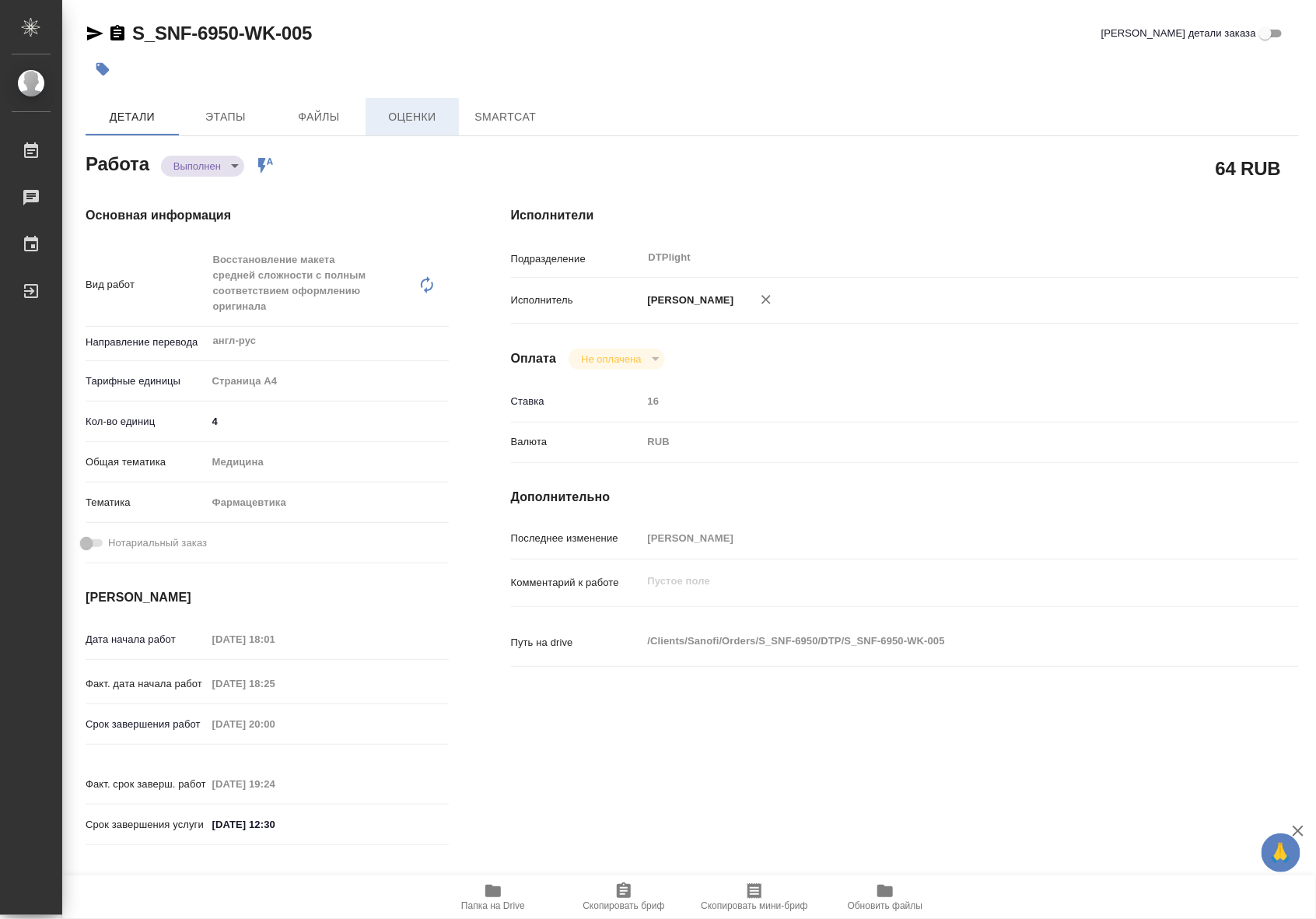
type textarea "x"
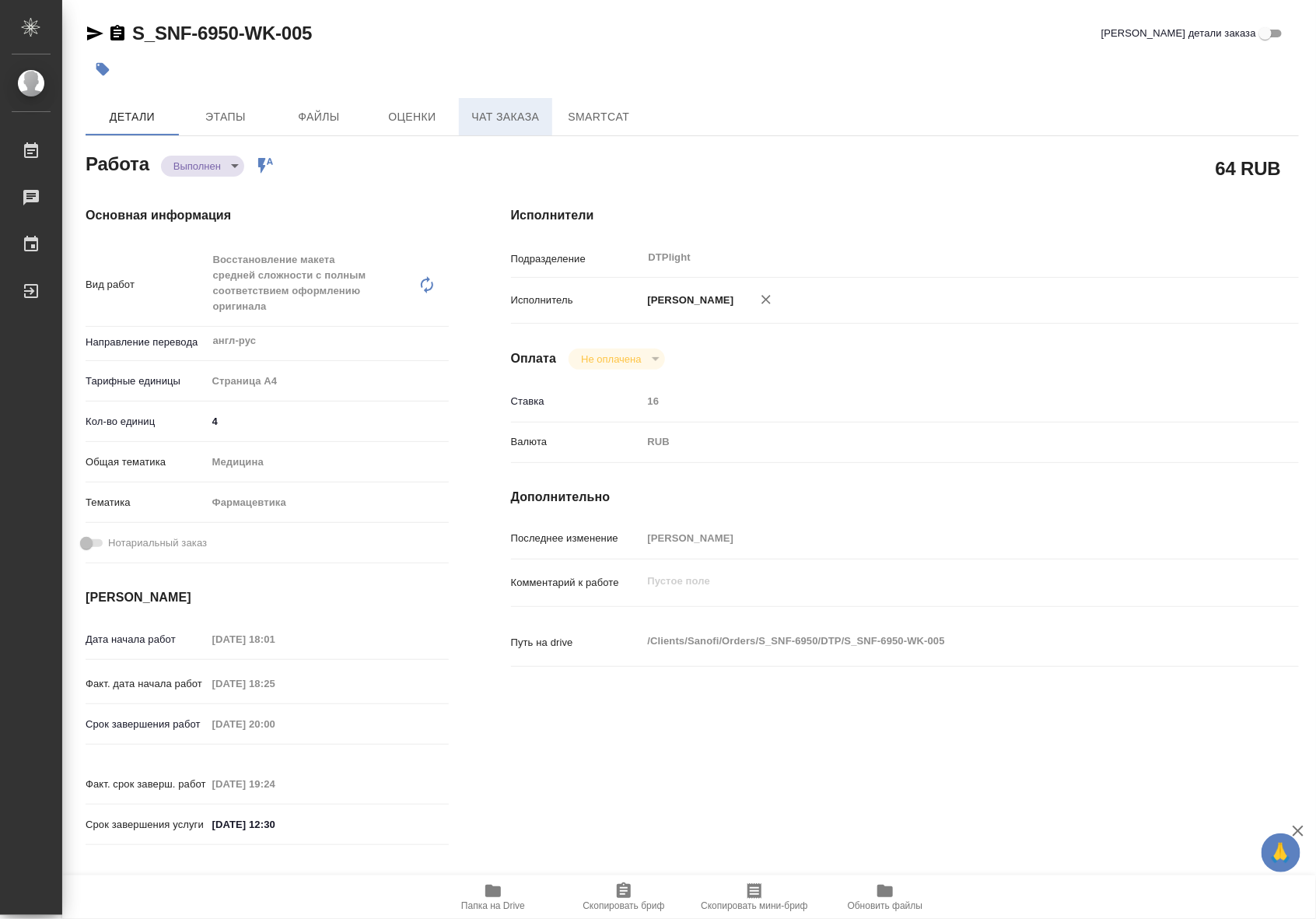
click at [469, 117] on span "Чат заказа" at bounding box center [505, 117] width 75 height 19
type textarea "x"
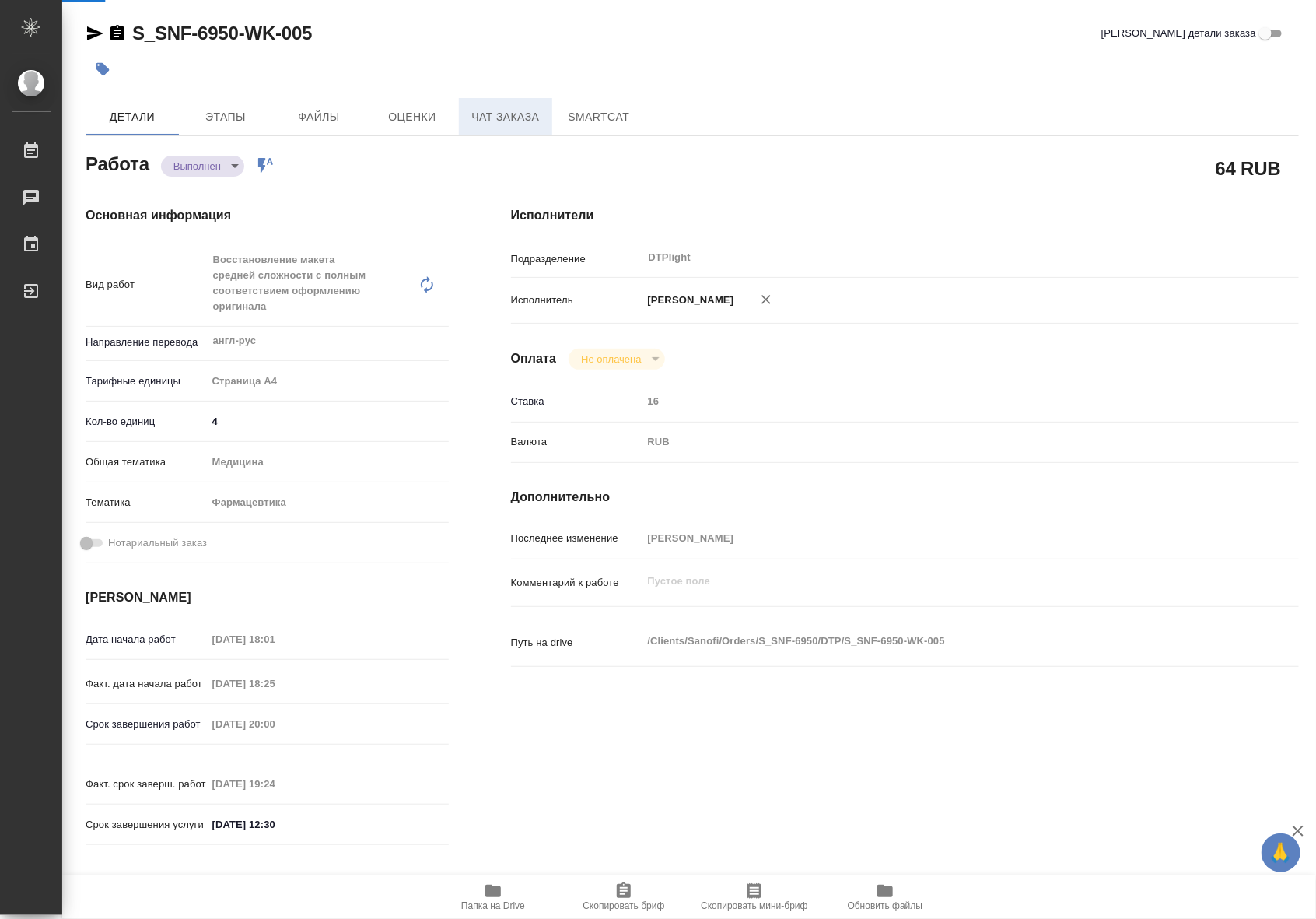
type textarea "x"
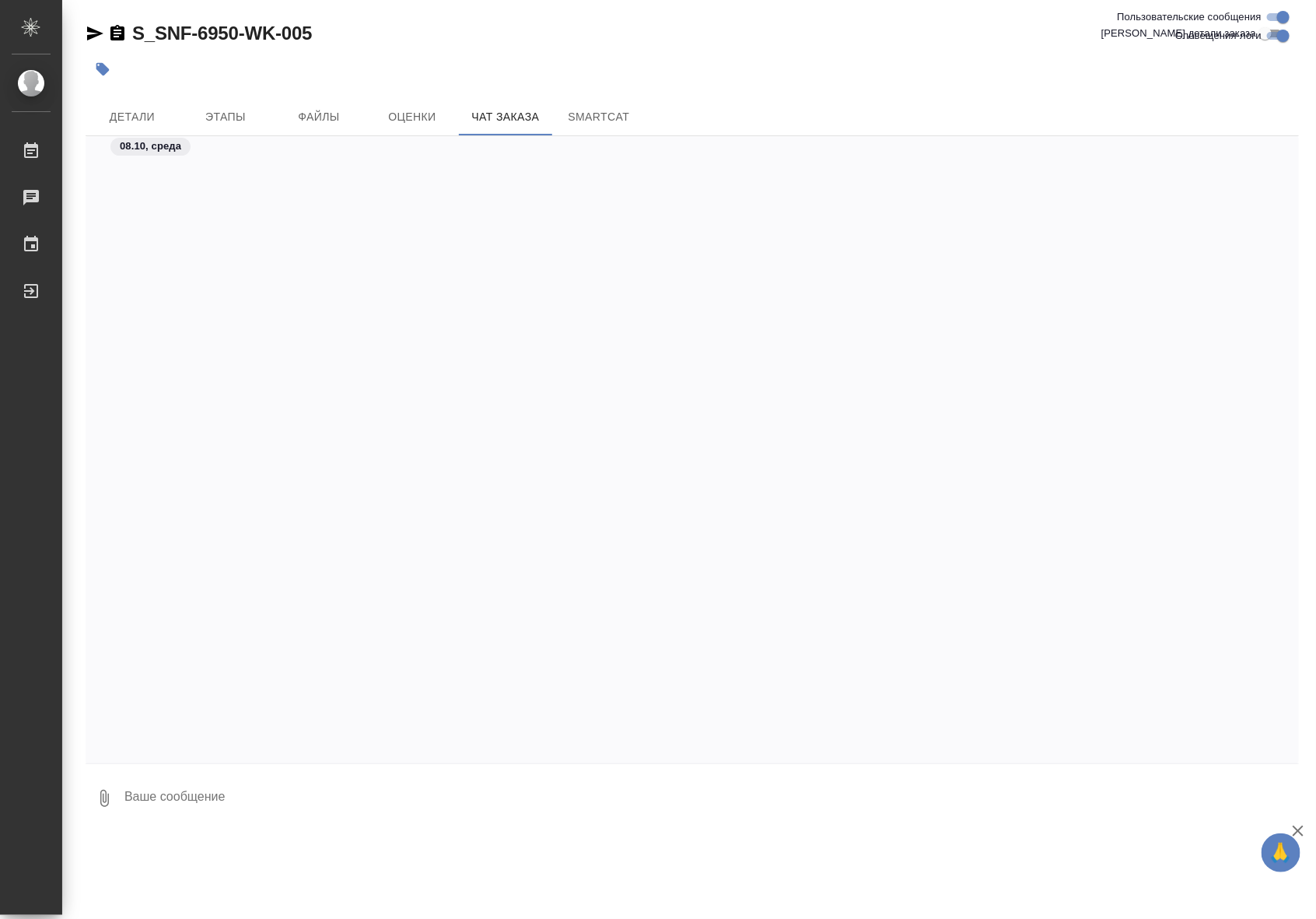
scroll to position [16970, 0]
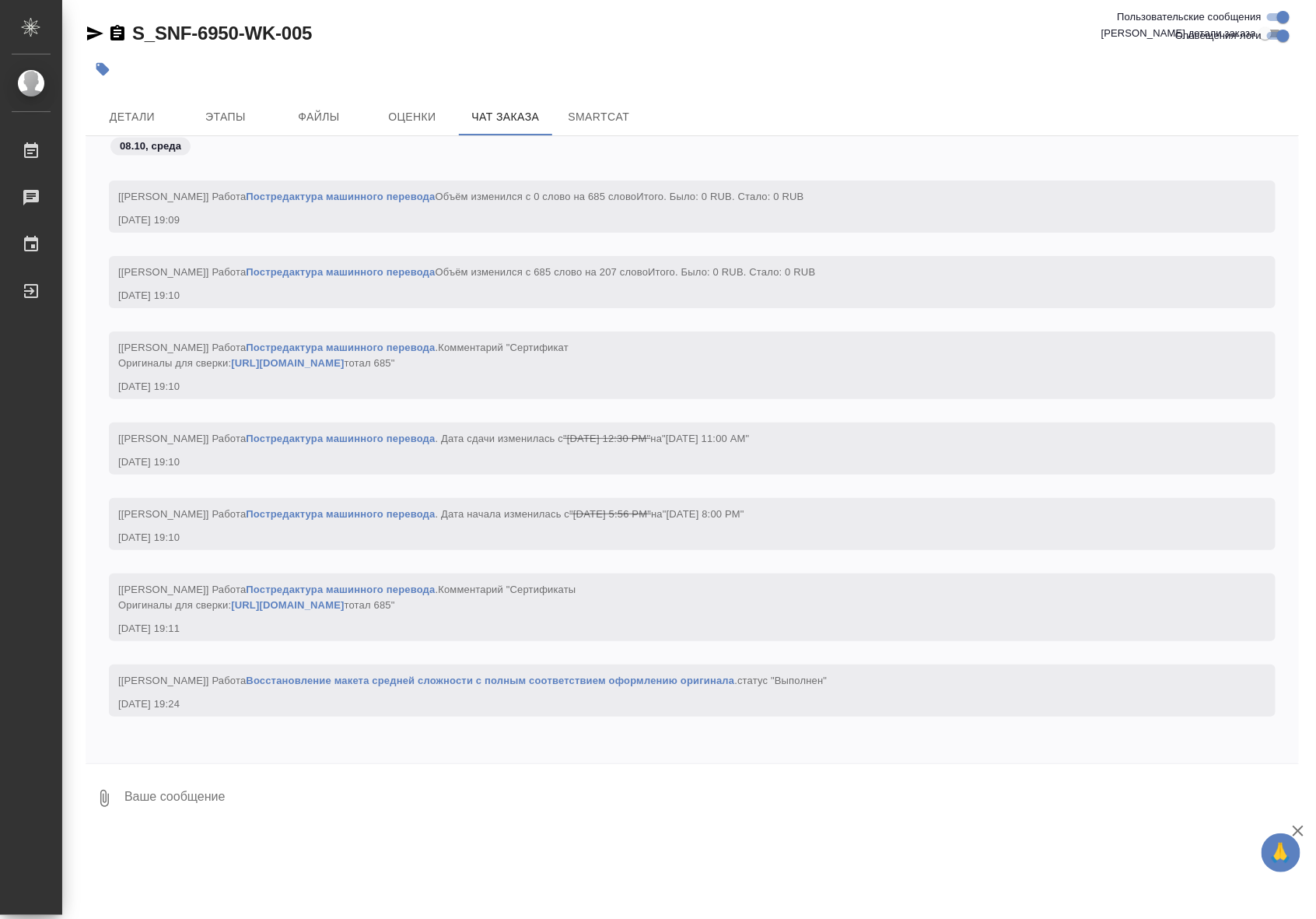
click at [344, 599] on link "https://drive.awatera.com/s/F2kk5jmY8NCt7PF" at bounding box center [287, 605] width 113 height 11
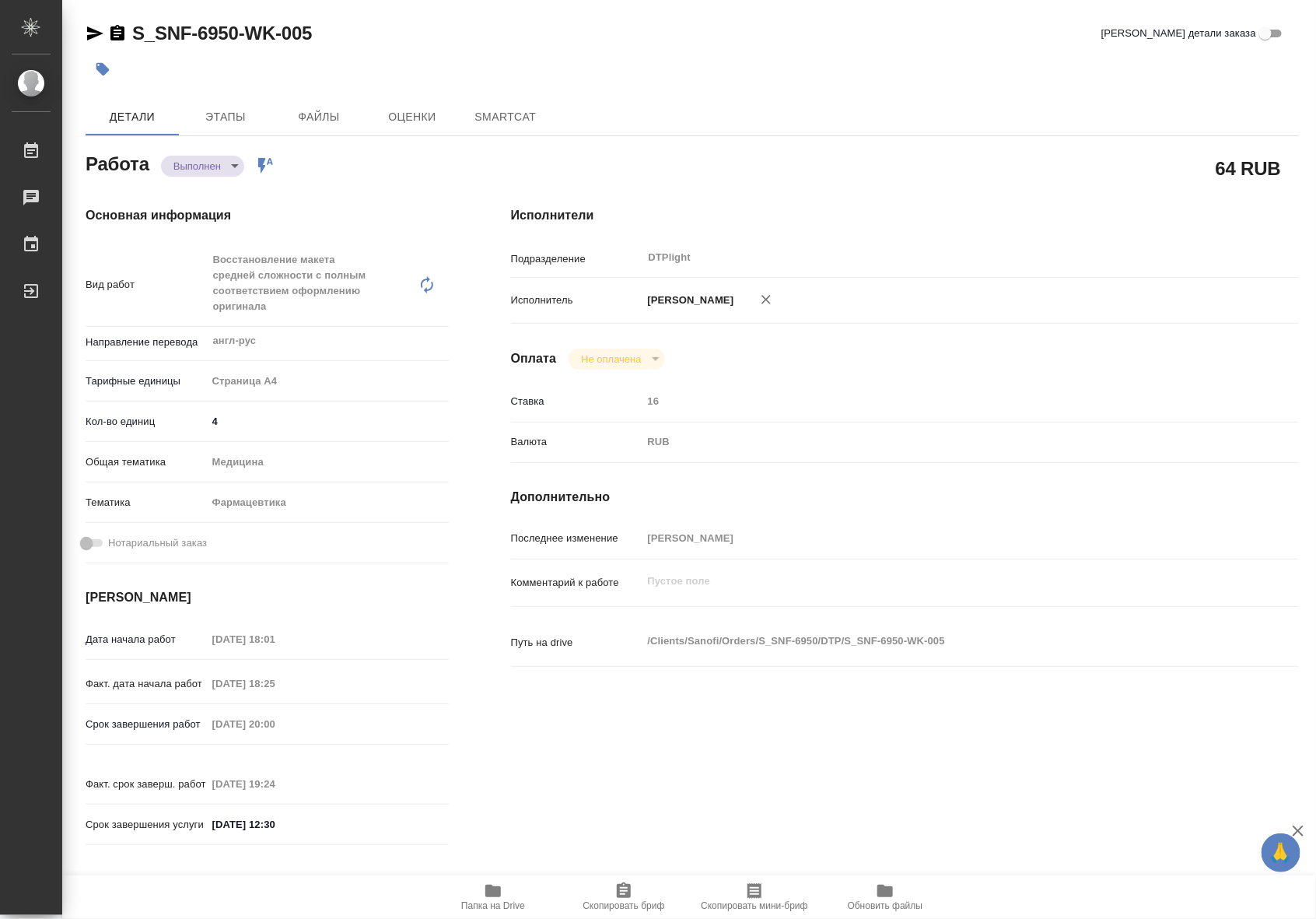
type textarea "x"
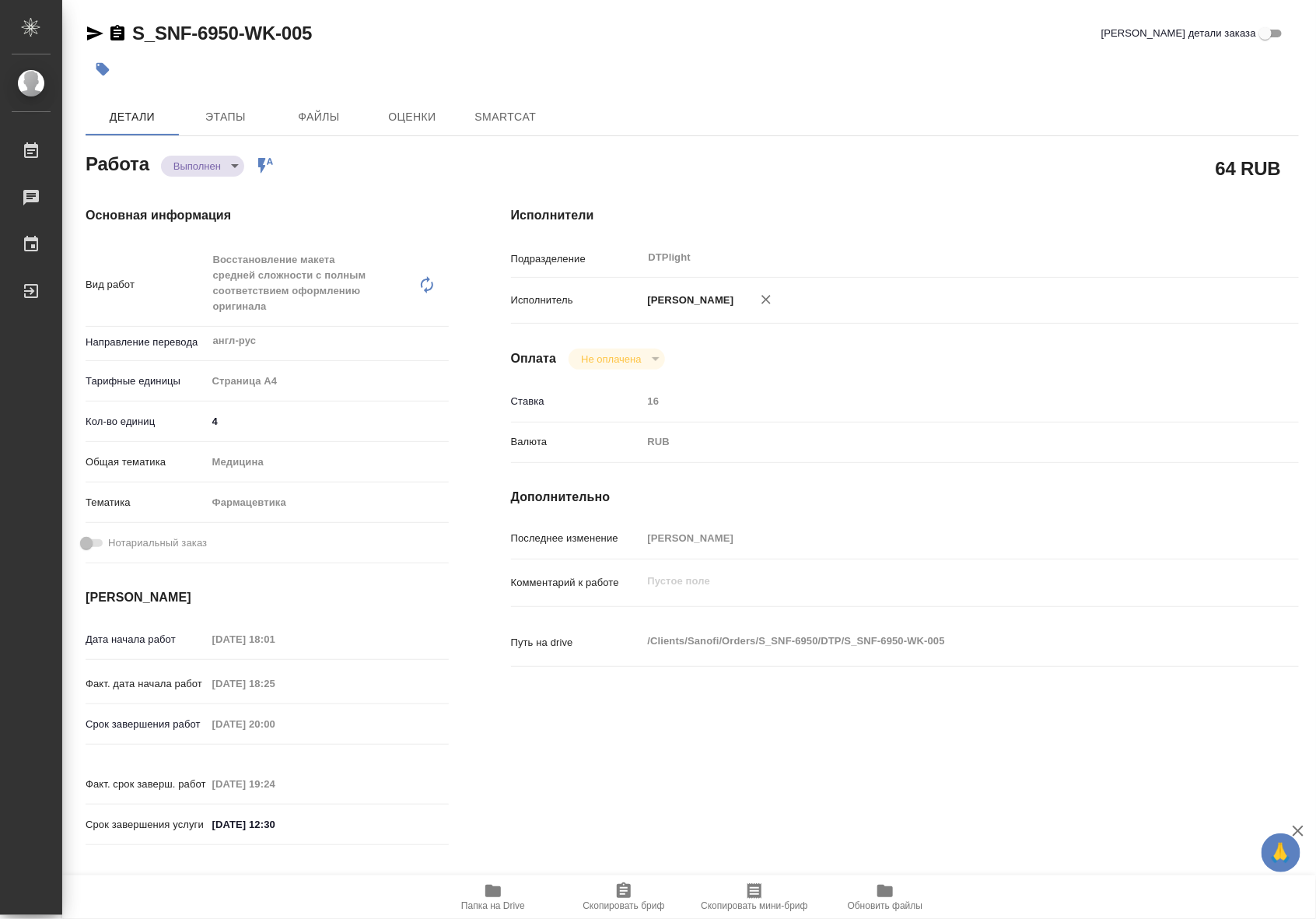
type textarea "x"
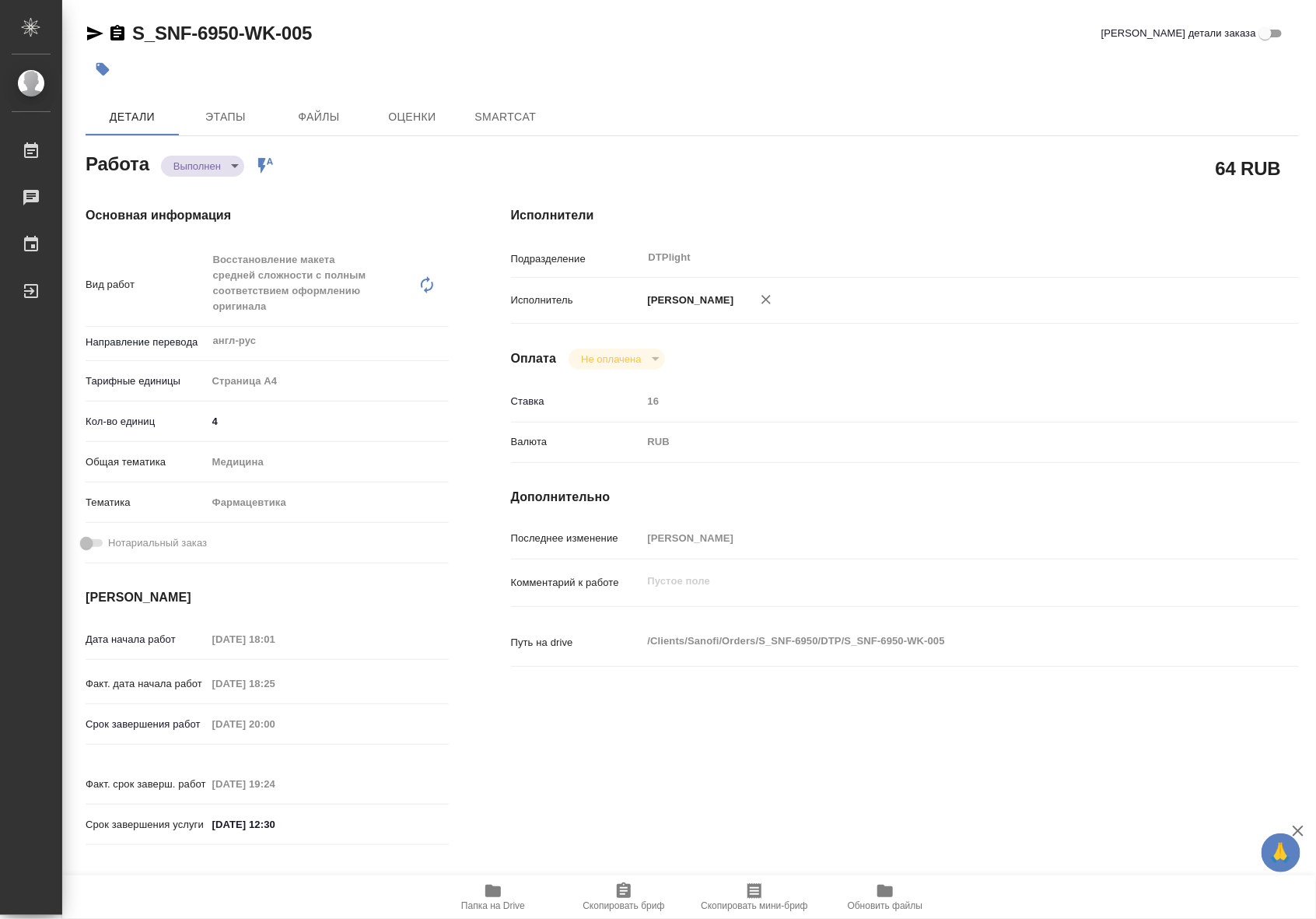
type textarea "x"
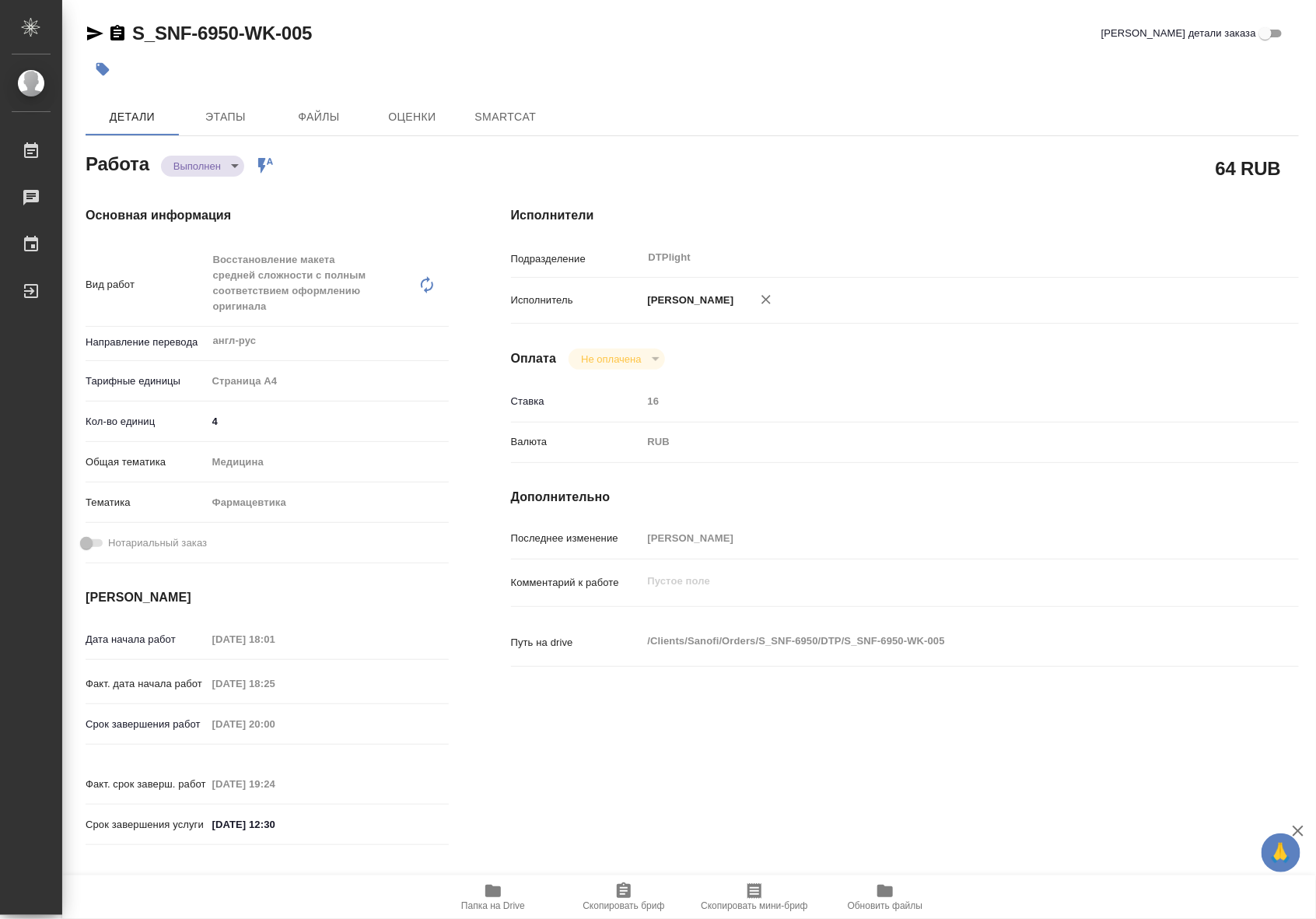
type textarea "x"
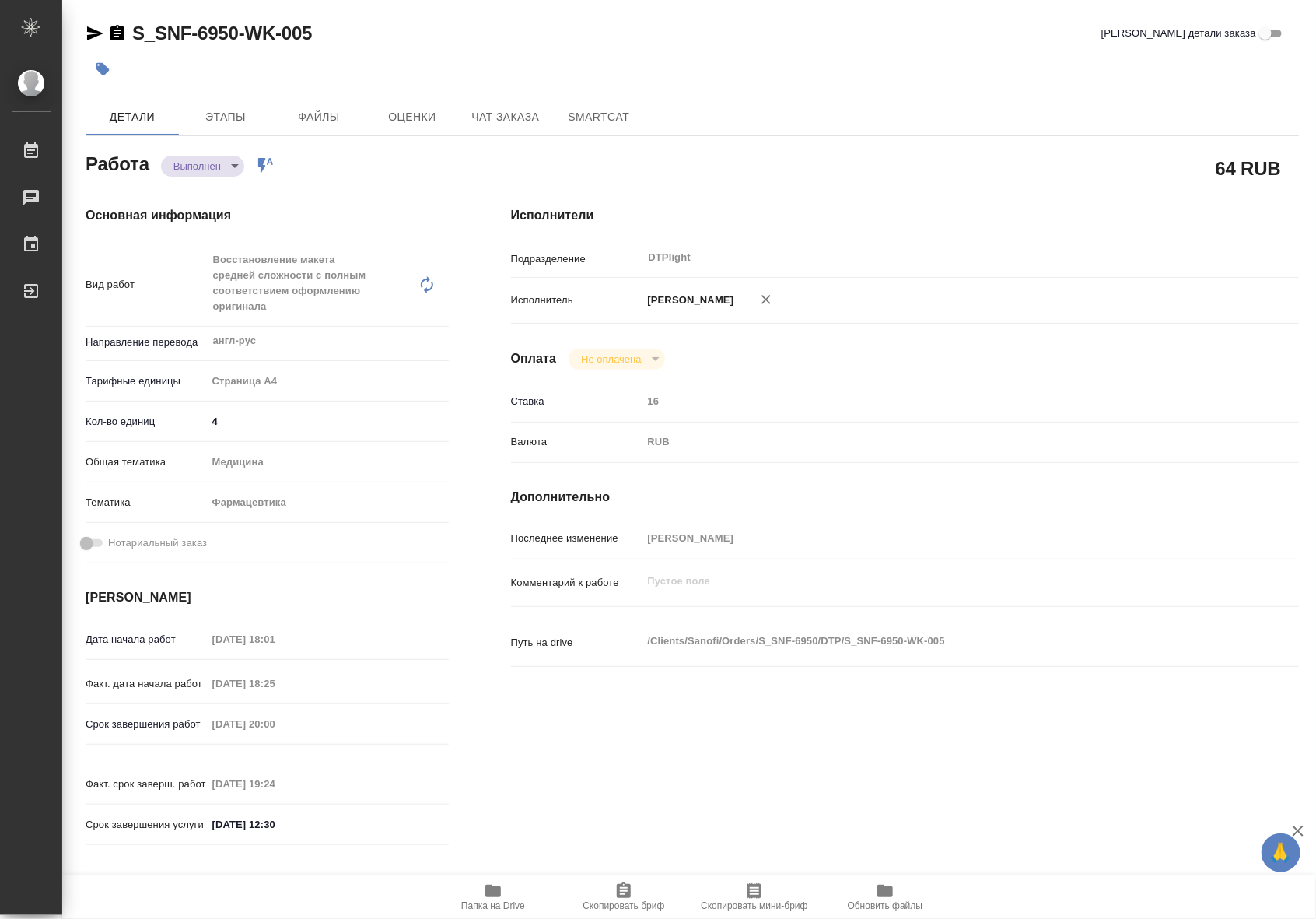
type textarea "x"
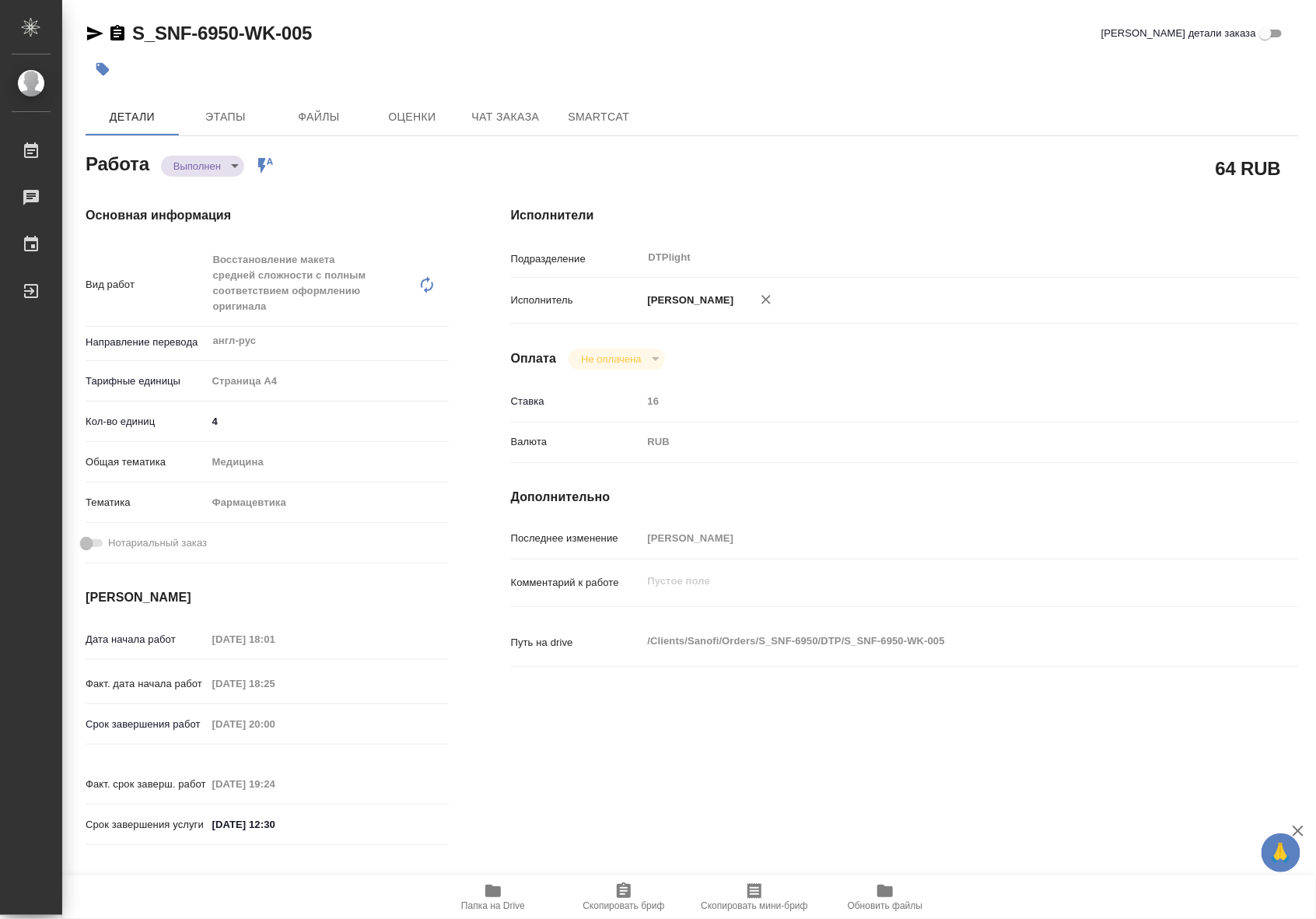
click at [204, 168] on body "🙏 .cls-1 fill:#fff; AWATERA Riianova Anna Работы Чаты График Выйти S_SNF-6950-W…" at bounding box center [658, 459] width 1316 height 919
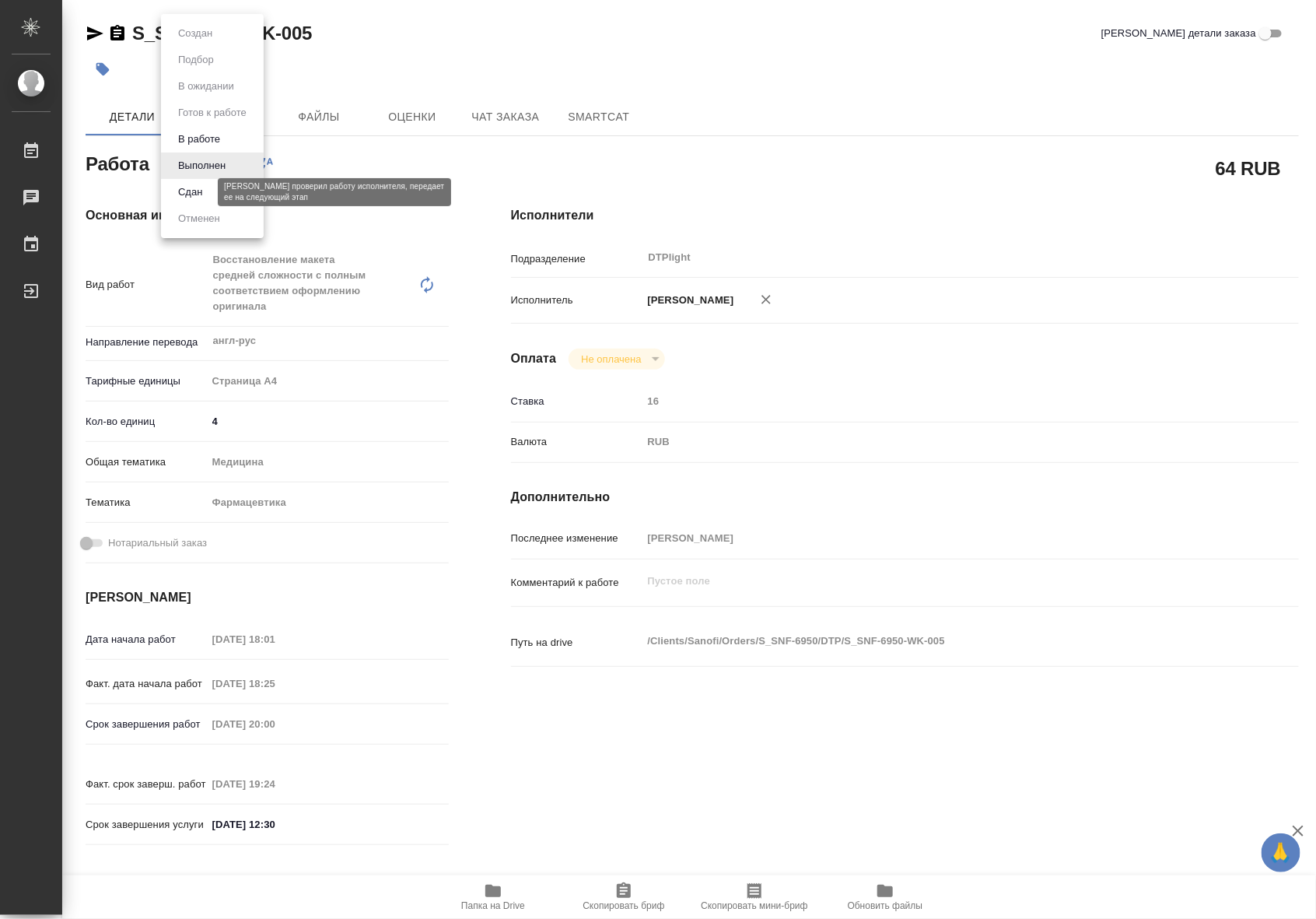
type textarea "x"
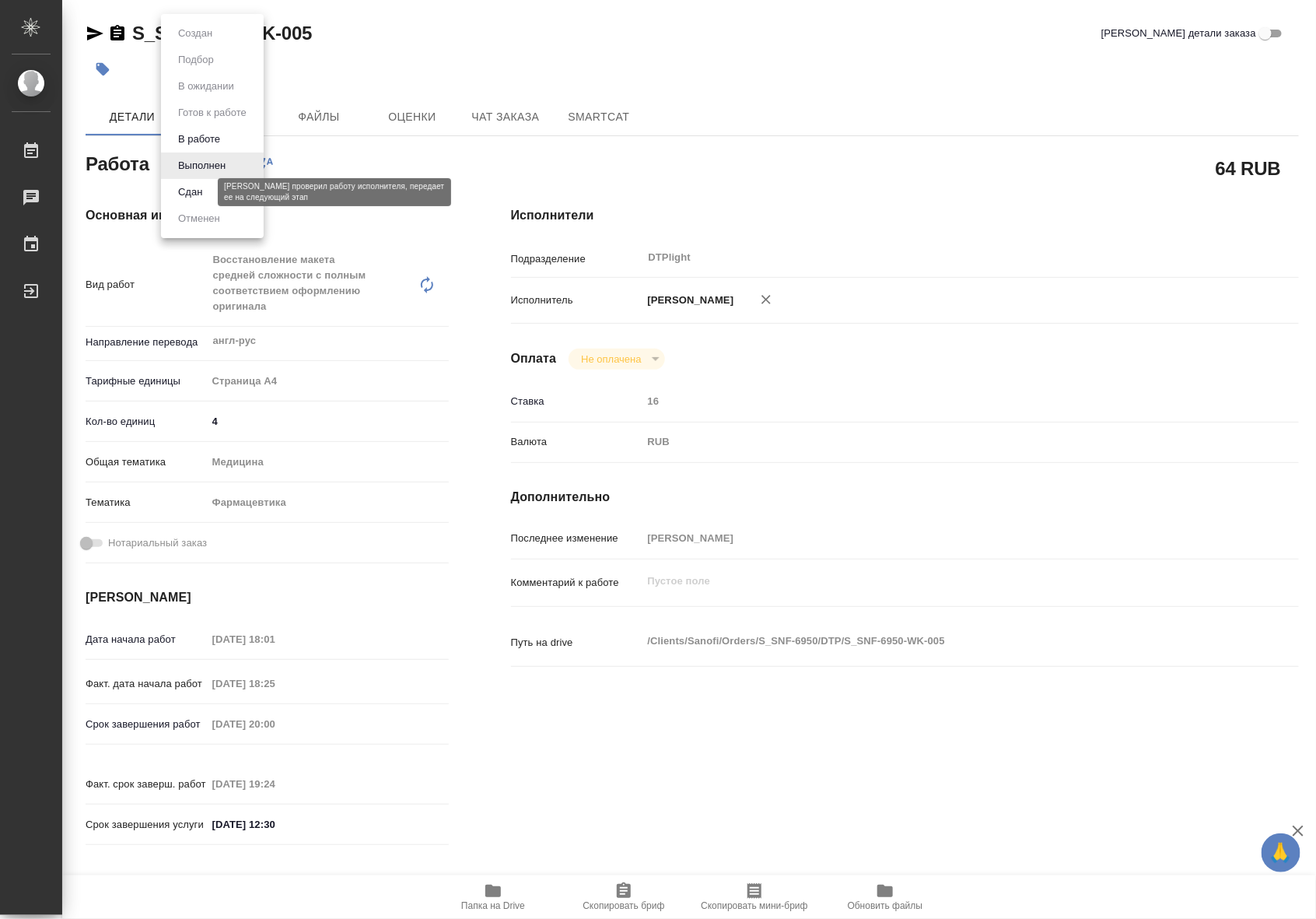
click at [199, 184] on button "Сдан" at bounding box center [190, 192] width 33 height 17
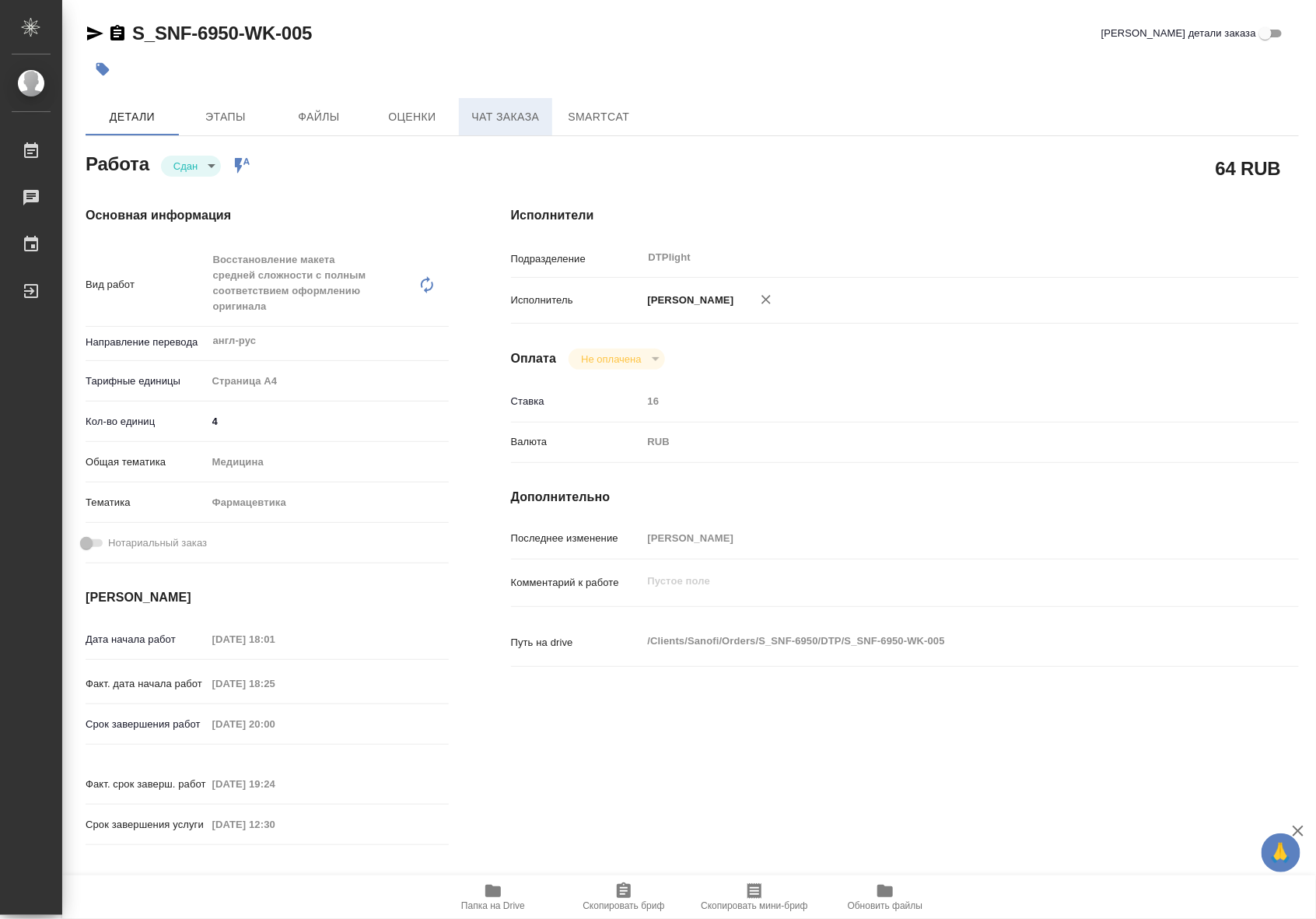
click at [476, 127] on button "Чат заказа" at bounding box center [505, 117] width 93 height 37
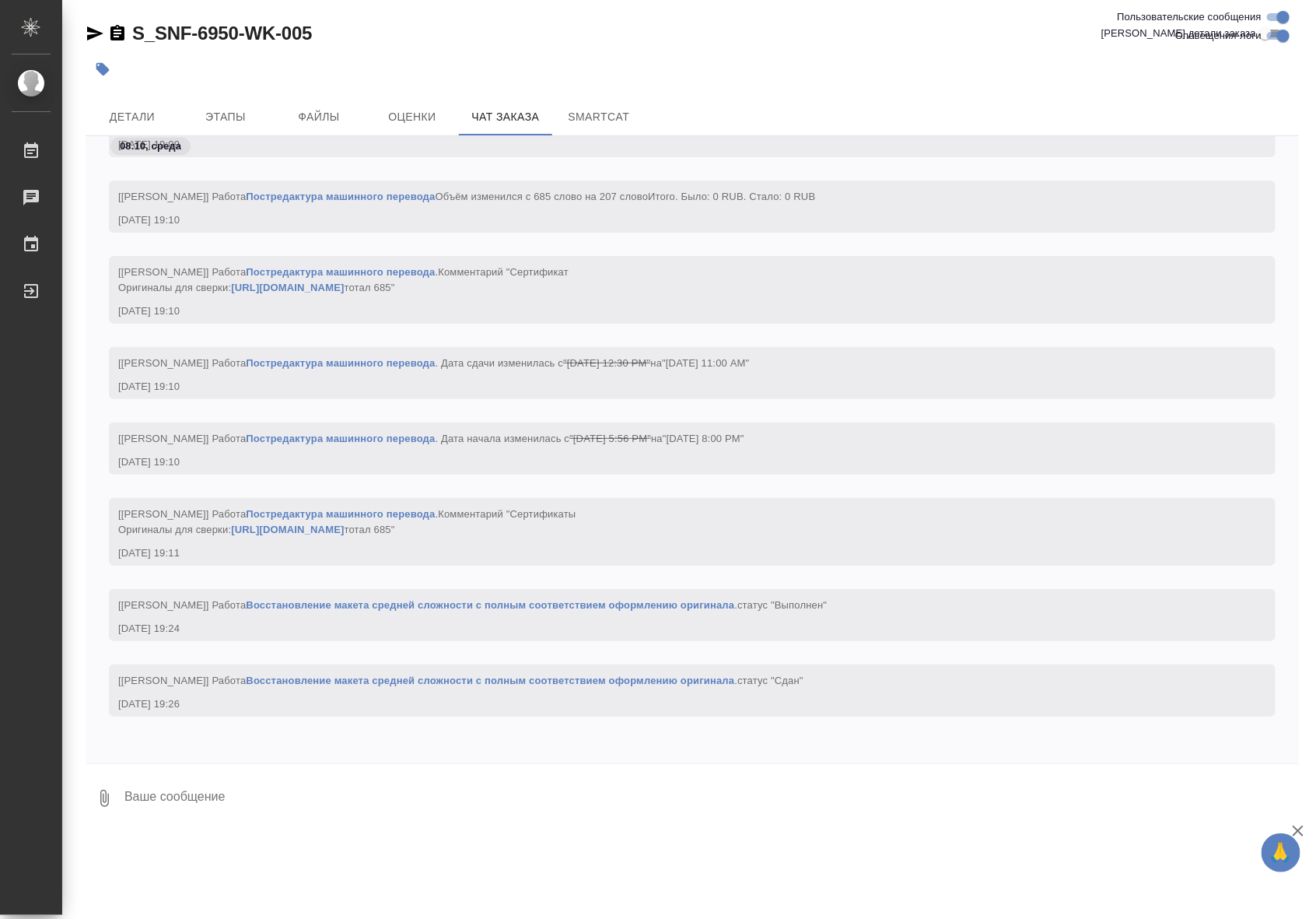
scroll to position [12132, 0]
